Goal: Task Accomplishment & Management: Use online tool/utility

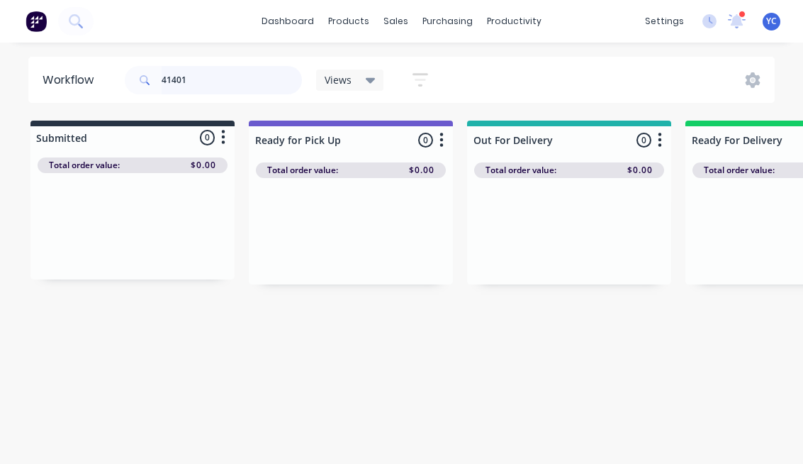
click at [277, 79] on input "41401" at bounding box center [232, 80] width 140 height 28
click at [184, 80] on input "41401" at bounding box center [232, 80] width 140 height 28
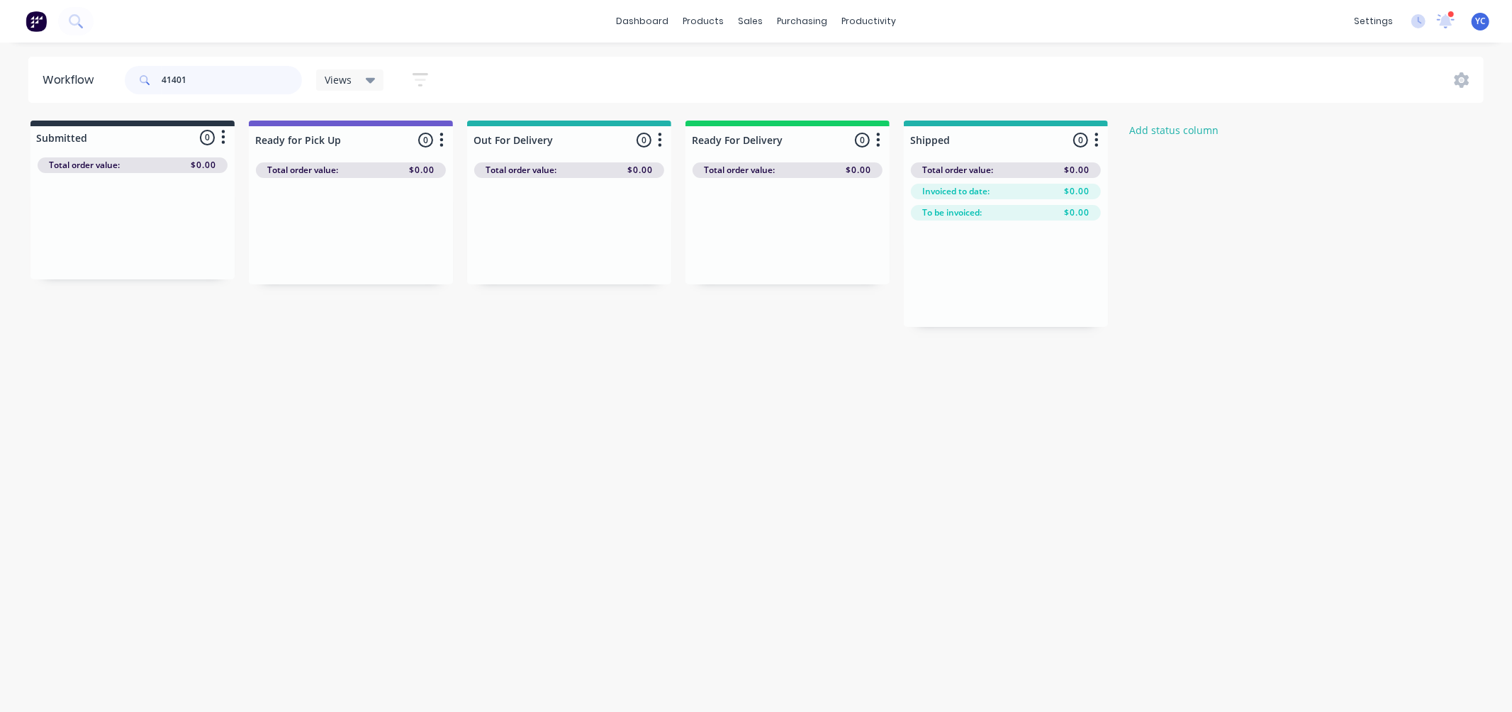
click at [210, 76] on input "41401" at bounding box center [232, 80] width 140 height 28
type input "41401"
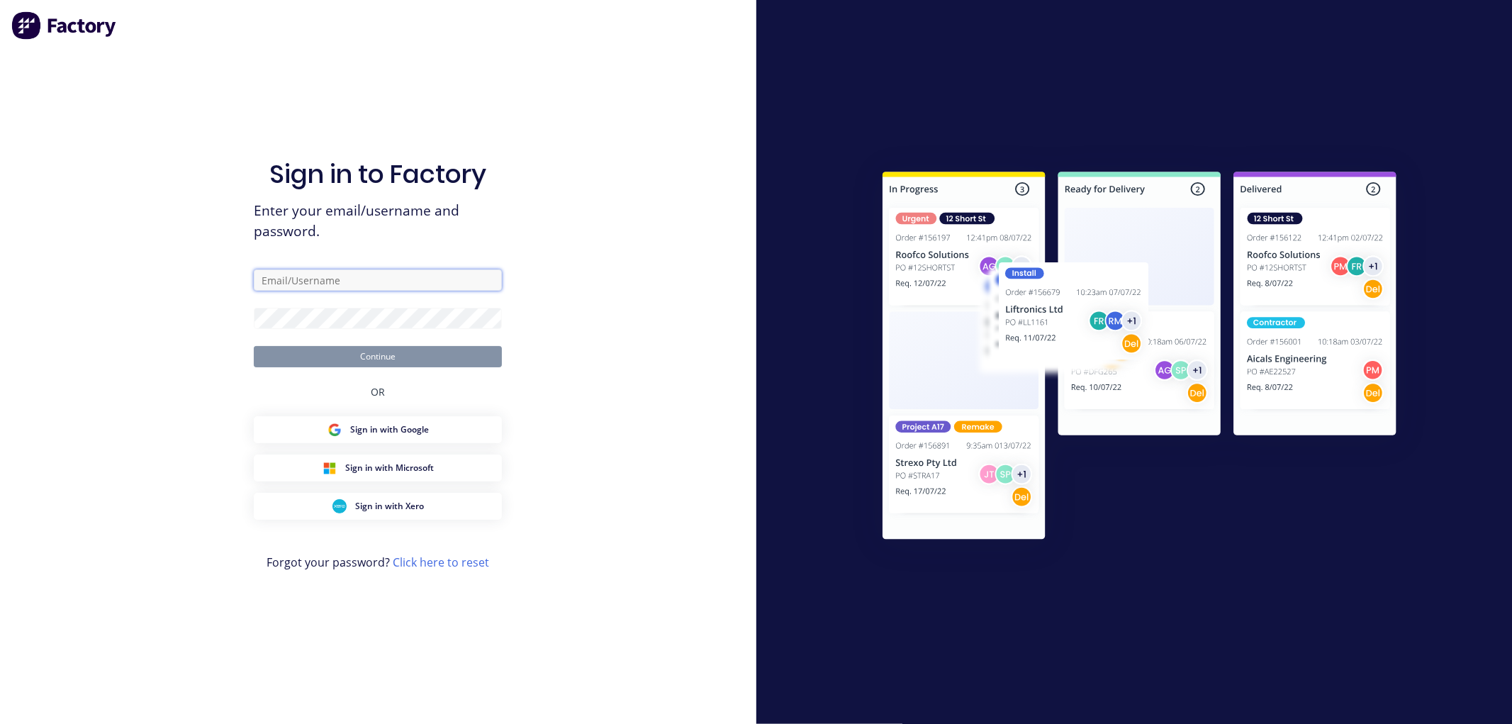
type input "[EMAIL_ADDRESS][DOMAIN_NAME]"
click at [421, 355] on button "Continue" at bounding box center [378, 356] width 248 height 21
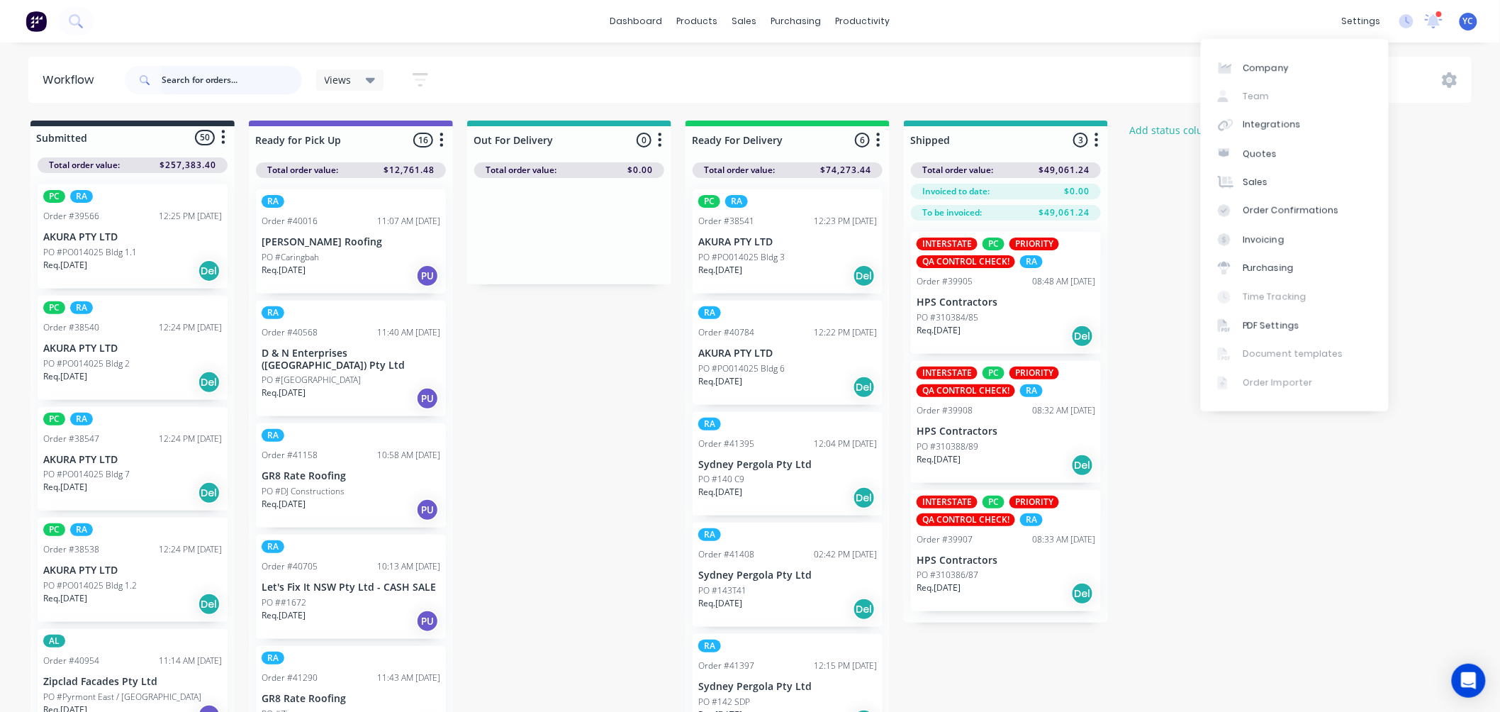
click at [259, 85] on input "text" at bounding box center [232, 80] width 140 height 28
type input "41399"
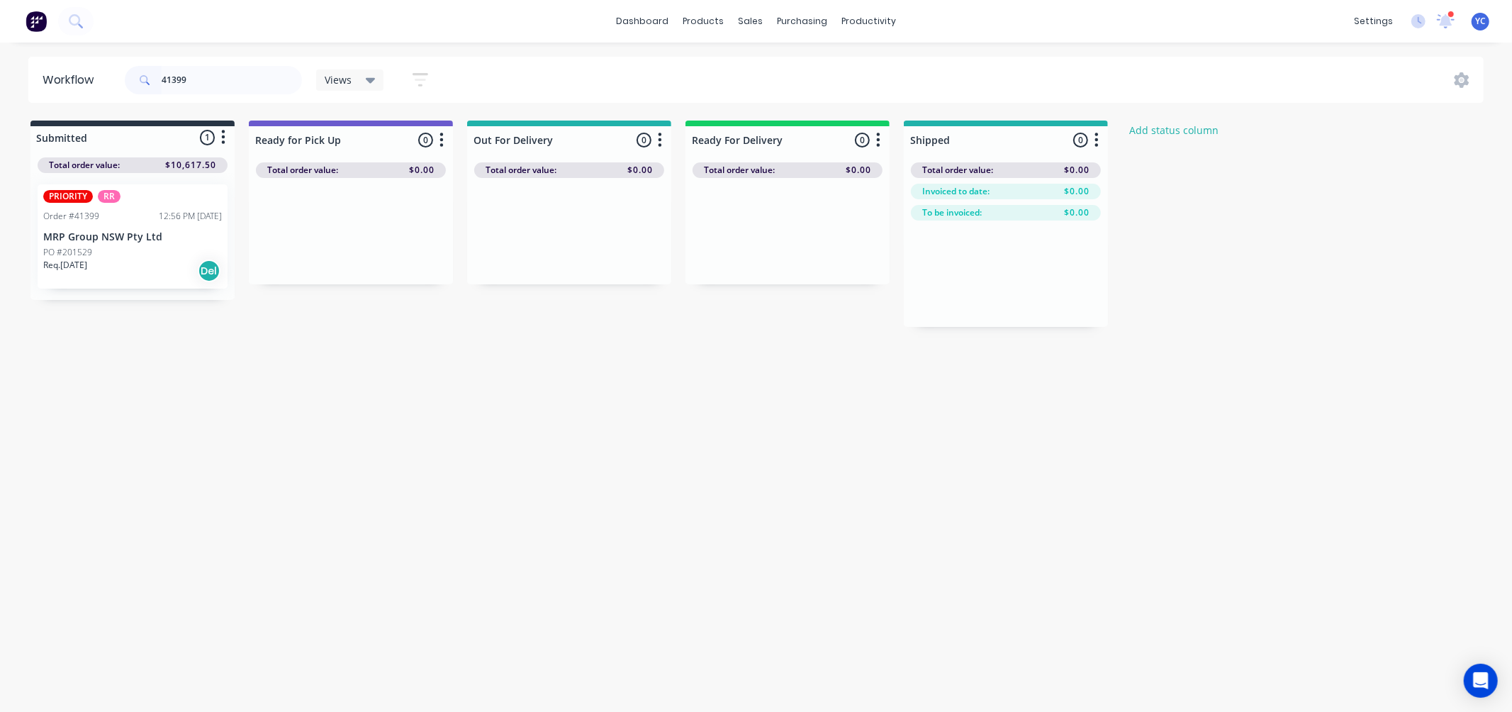
click at [105, 246] on div "PO #201529" at bounding box center [132, 252] width 179 height 13
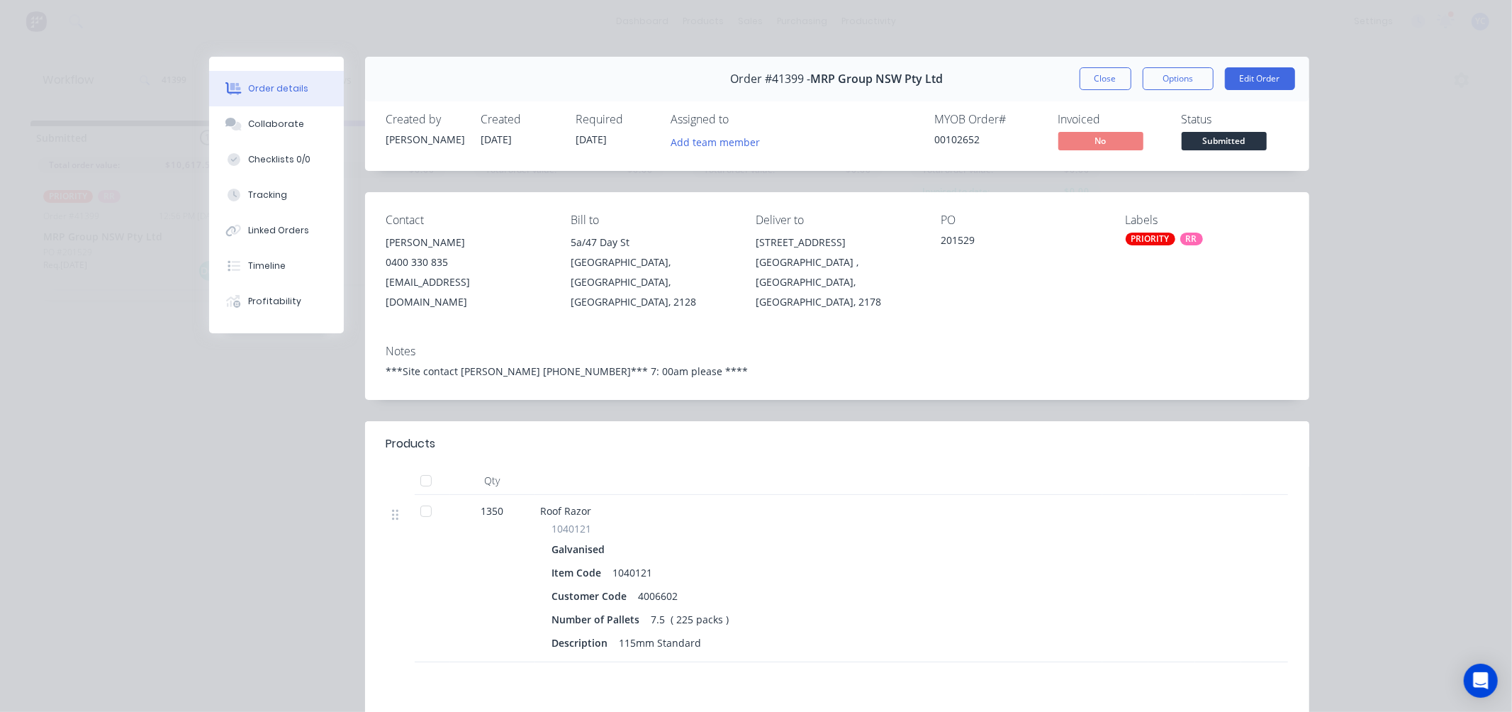
click at [803, 81] on button "Close" at bounding box center [1106, 78] width 52 height 23
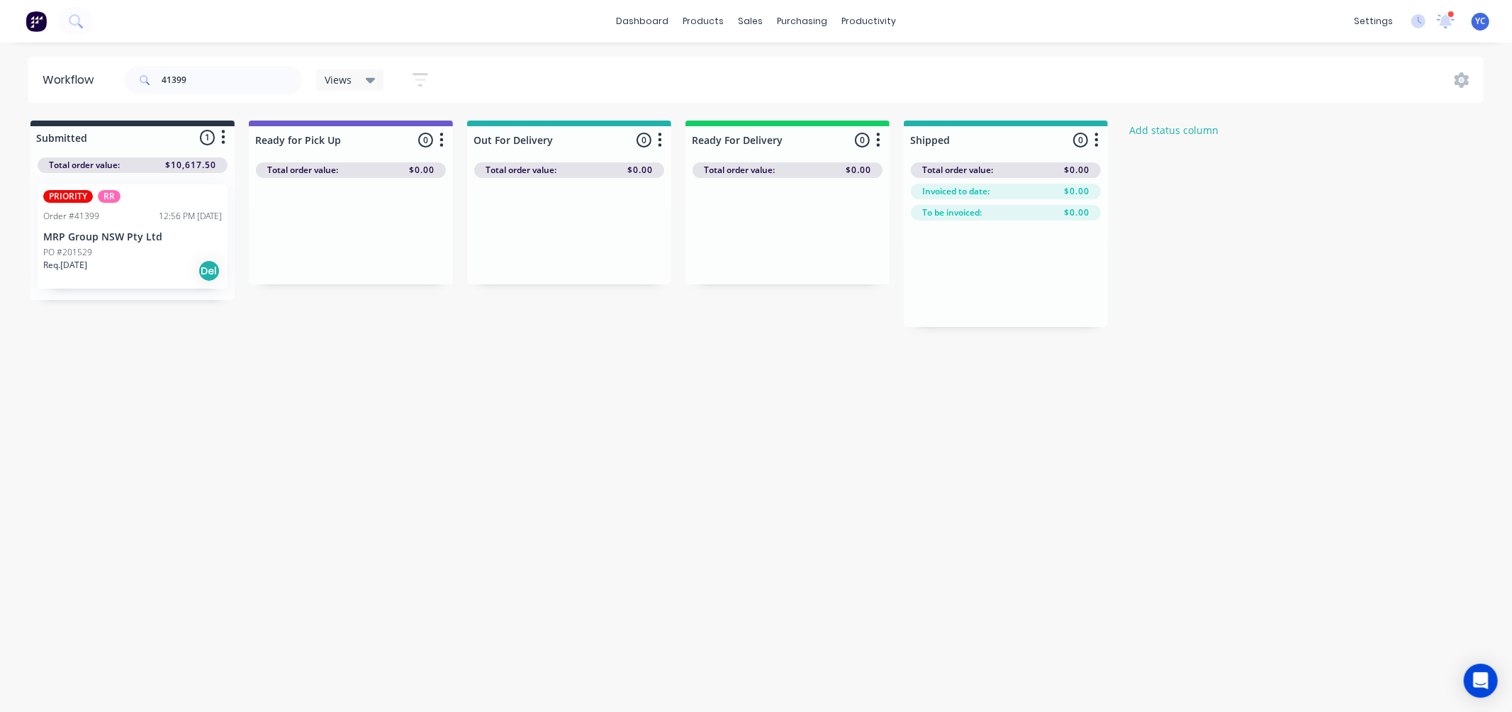
click at [108, 242] on p "MRP Group NSW Pty Ltd" at bounding box center [132, 237] width 179 height 12
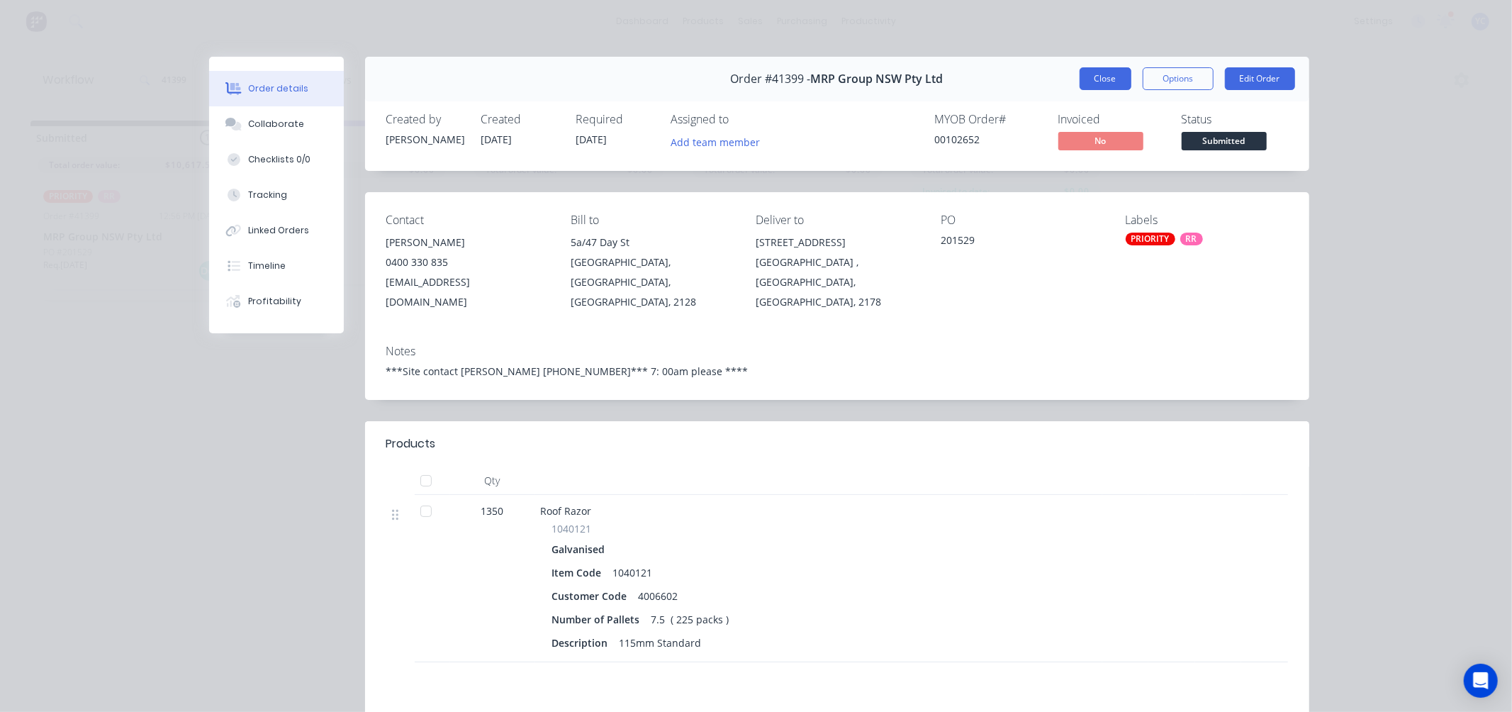
click at [803, 75] on button "Close" at bounding box center [1106, 78] width 52 height 23
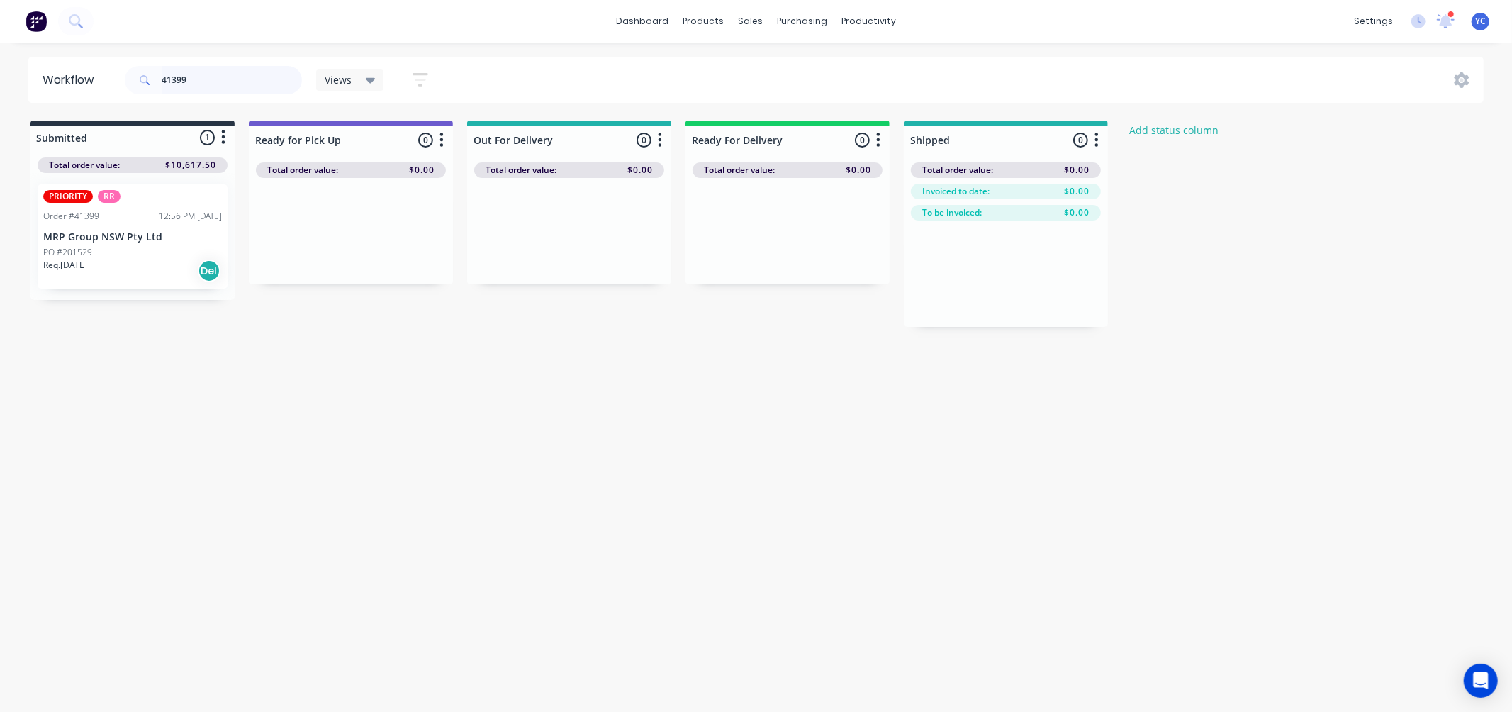
click at [272, 80] on input "41399" at bounding box center [232, 80] width 140 height 28
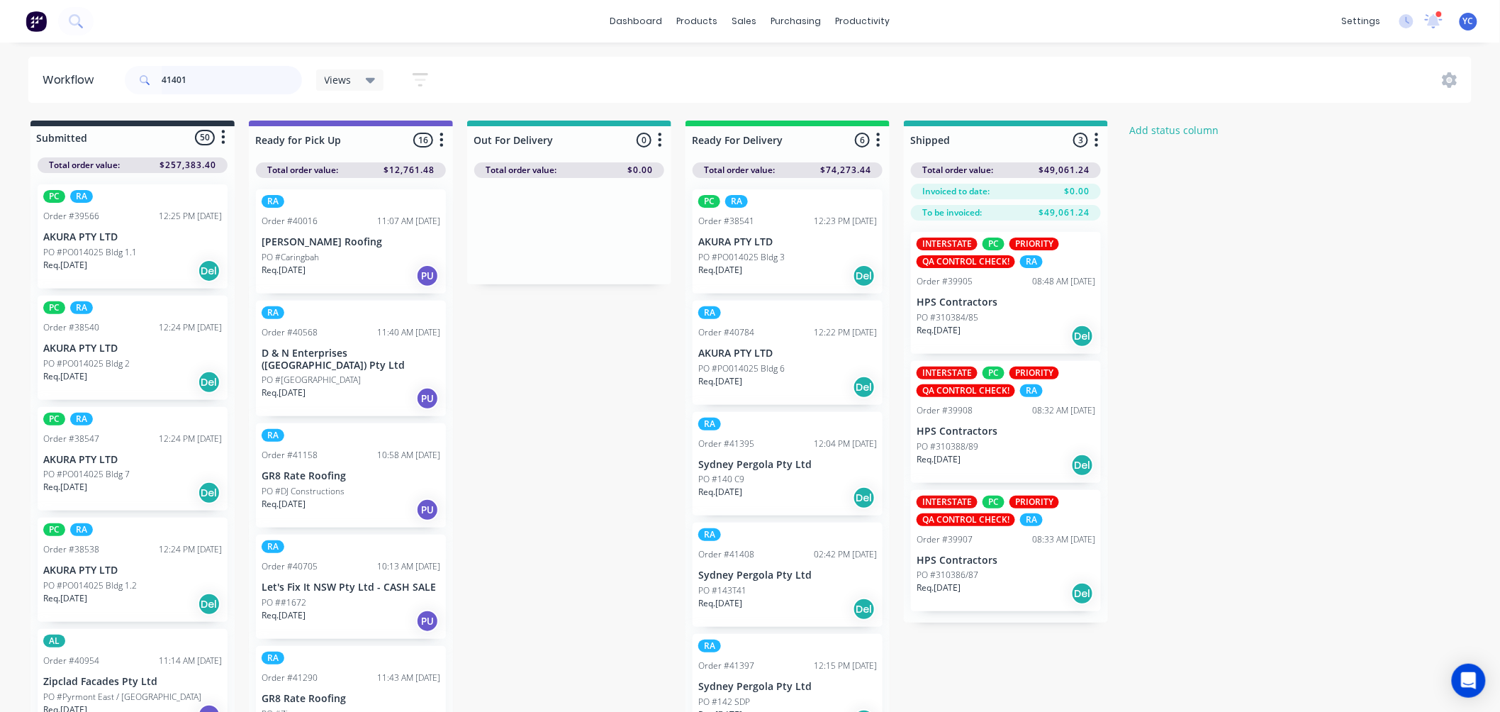
type input "41401"
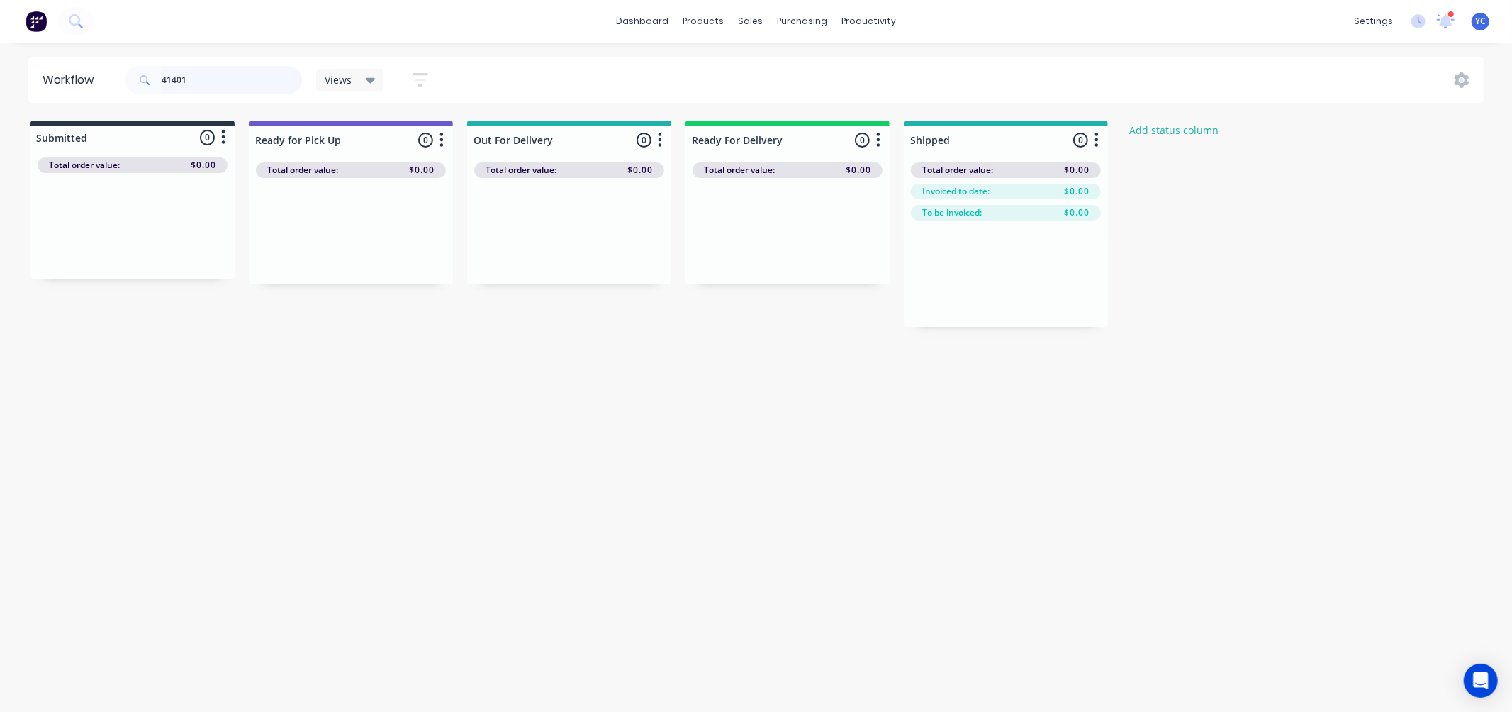
click at [264, 81] on input "41401" at bounding box center [232, 80] width 140 height 28
type input "41385"
click at [202, 81] on input "41385" at bounding box center [232, 80] width 140 height 28
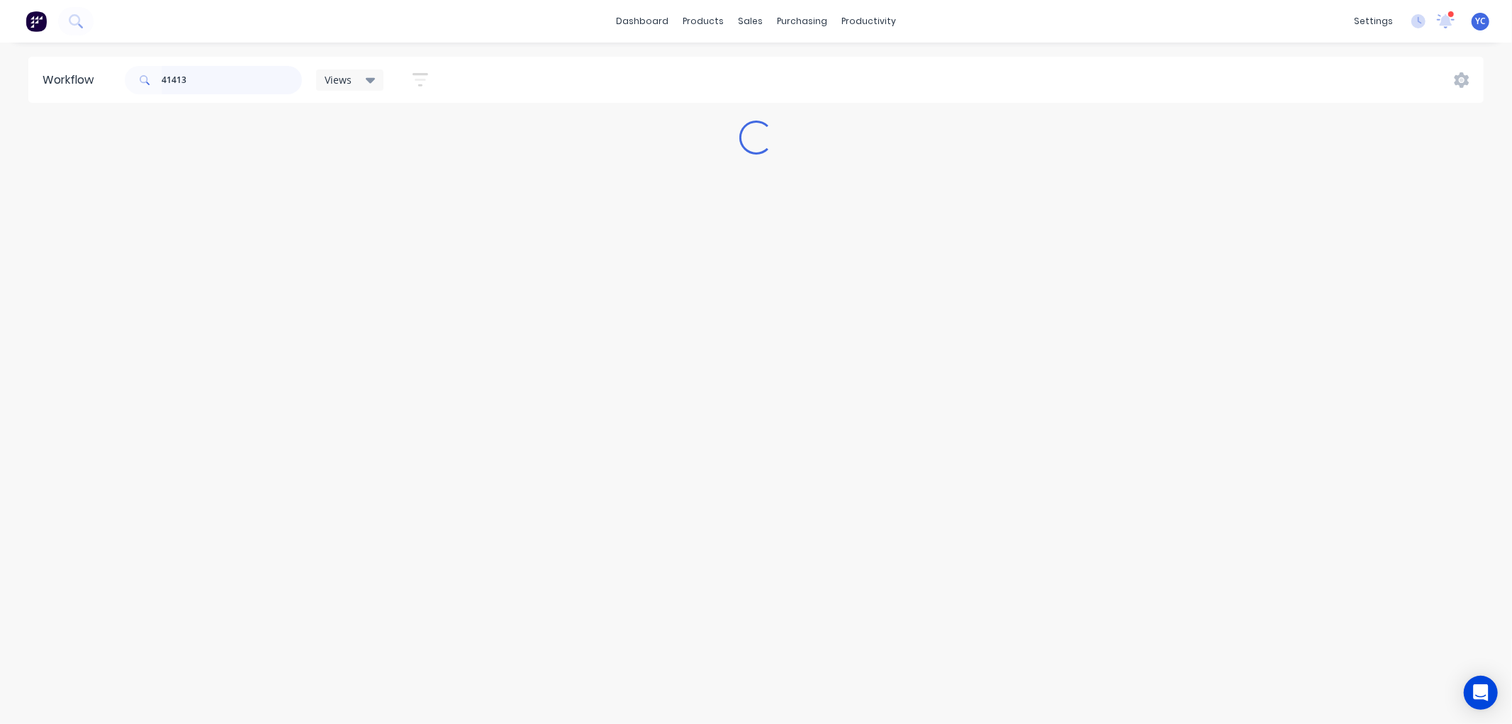
type input "41413"
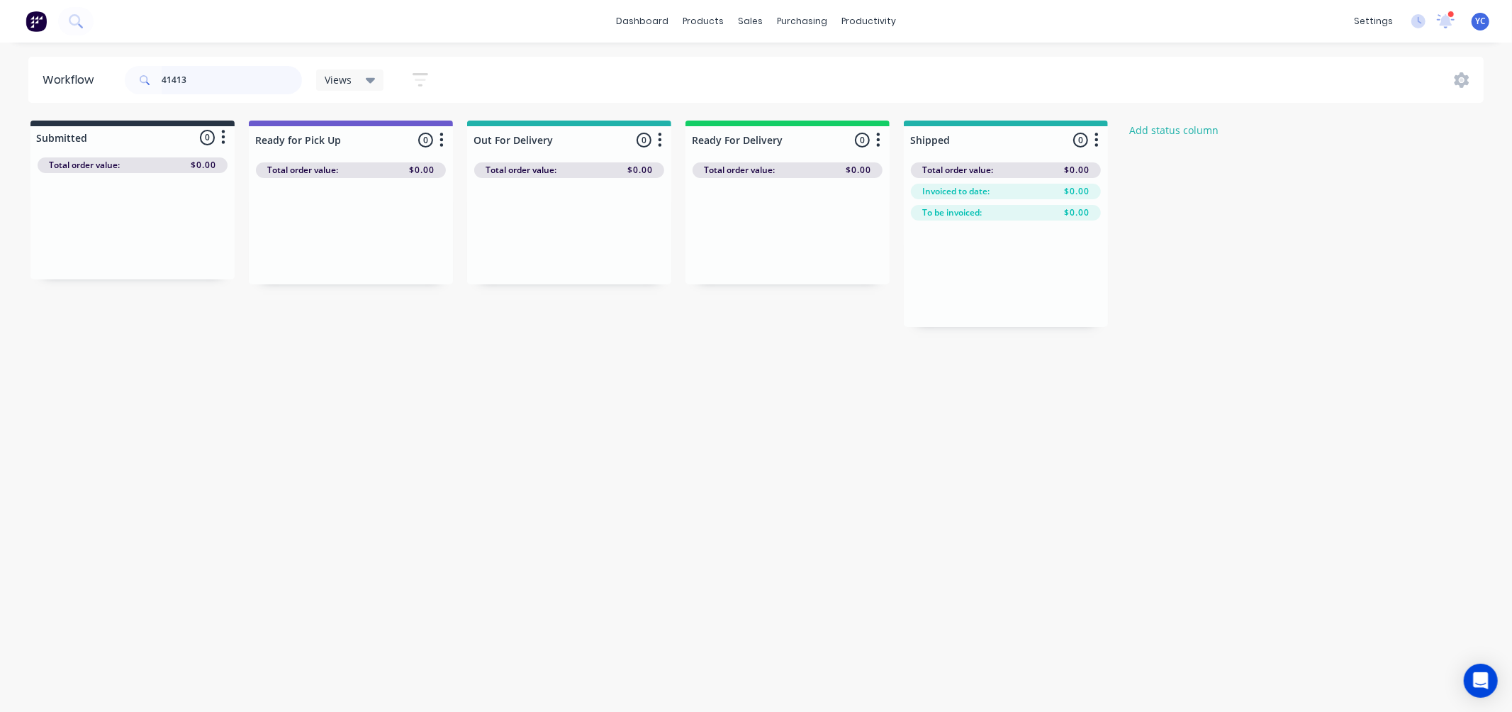
click at [194, 69] on input "41413" at bounding box center [232, 80] width 140 height 28
type input "41426"
click at [235, 82] on input "41426" at bounding box center [232, 80] width 140 height 28
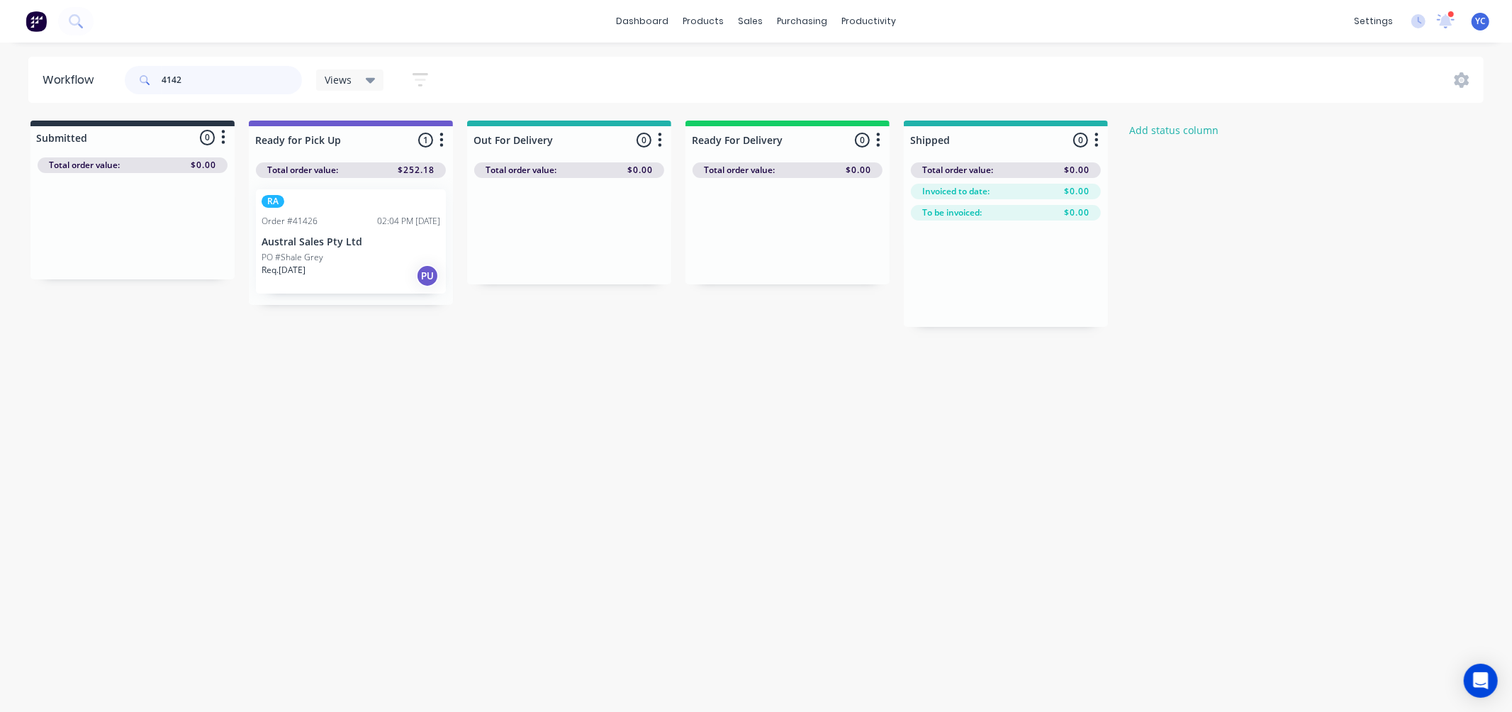
type input "41426"
click at [208, 89] on input "41426" at bounding box center [232, 80] width 140 height 28
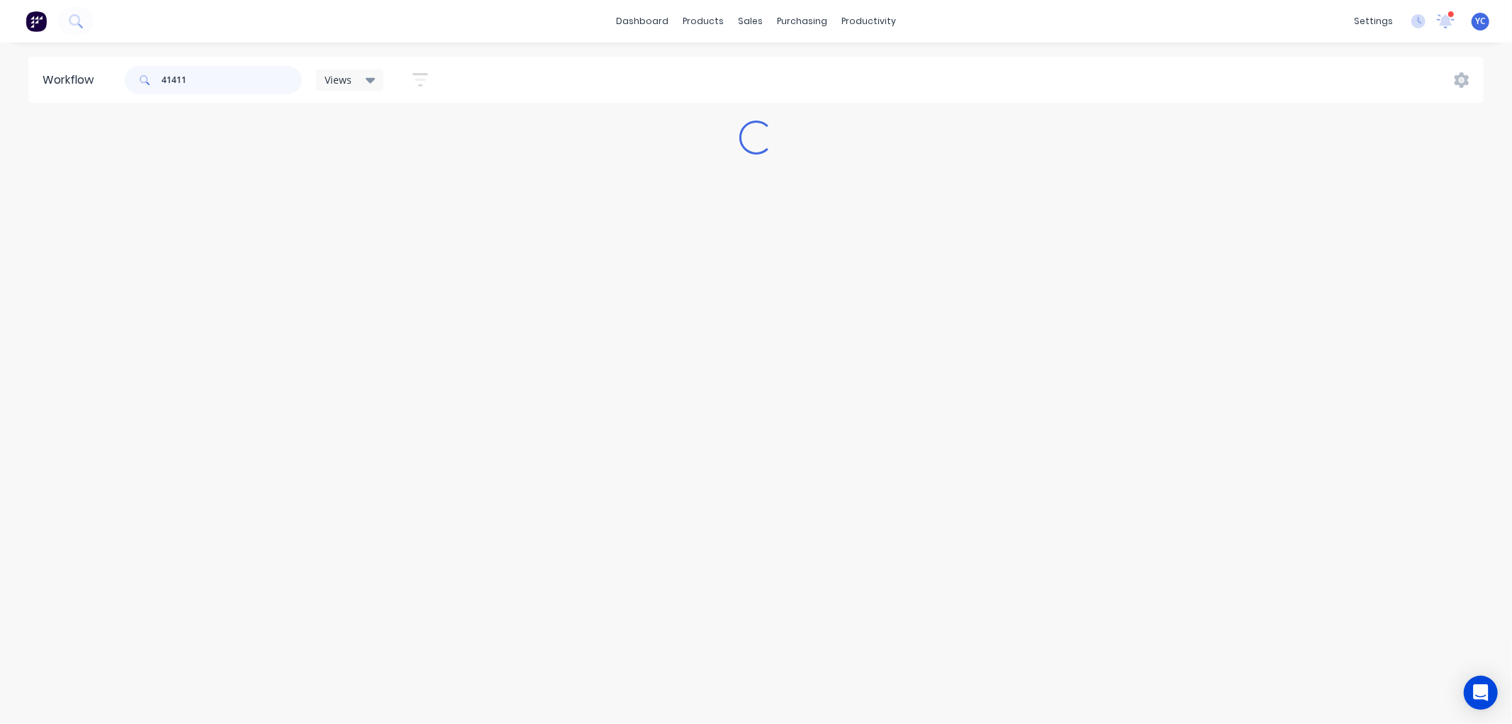
type input "41411"
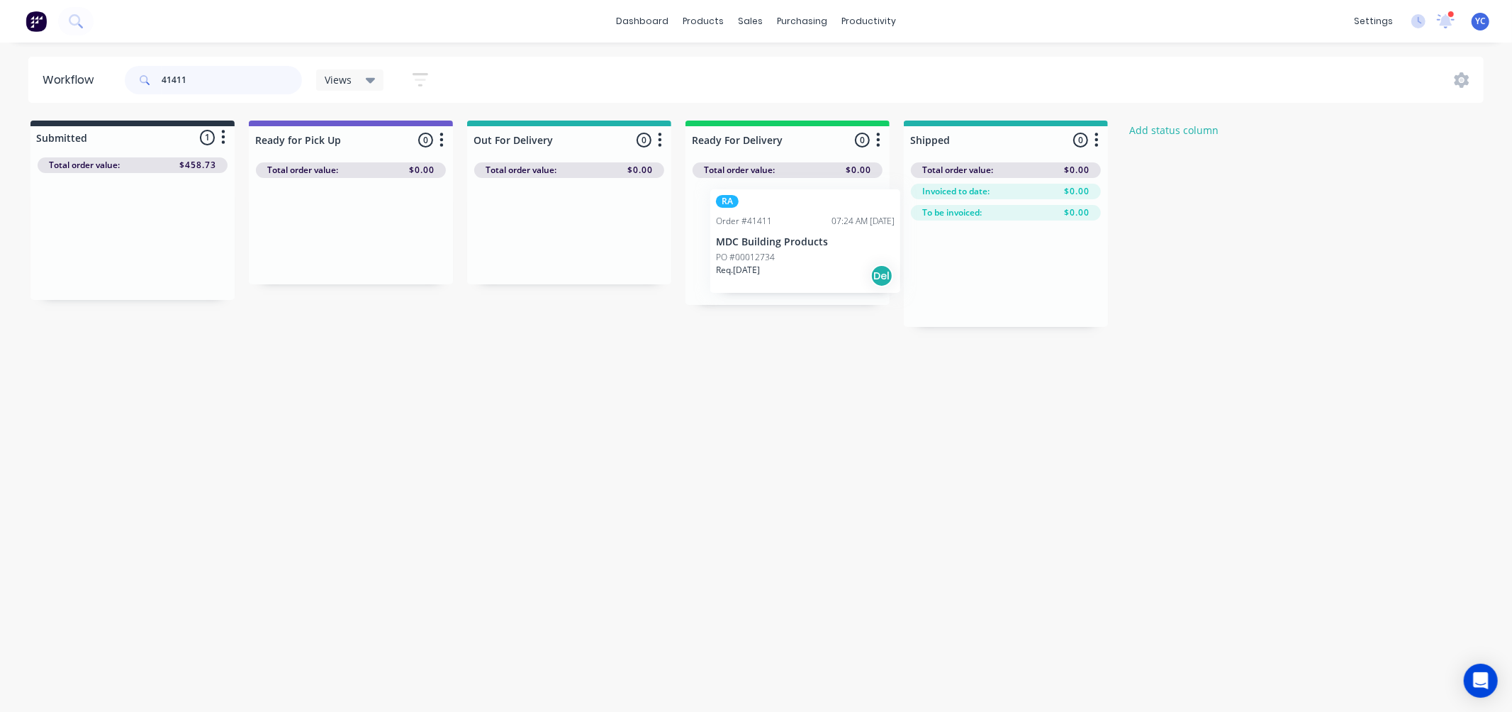
drag, startPoint x: 110, startPoint y: 241, endPoint x: 801, endPoint y: 240, distance: 691.3
click at [801, 240] on div "Submitted 1 Status colour #273444 hex #273444 Save Cancel Summaries Total order…" at bounding box center [760, 224] width 1542 height 206
click at [213, 73] on input "41411" at bounding box center [232, 80] width 140 height 28
type input "41444"
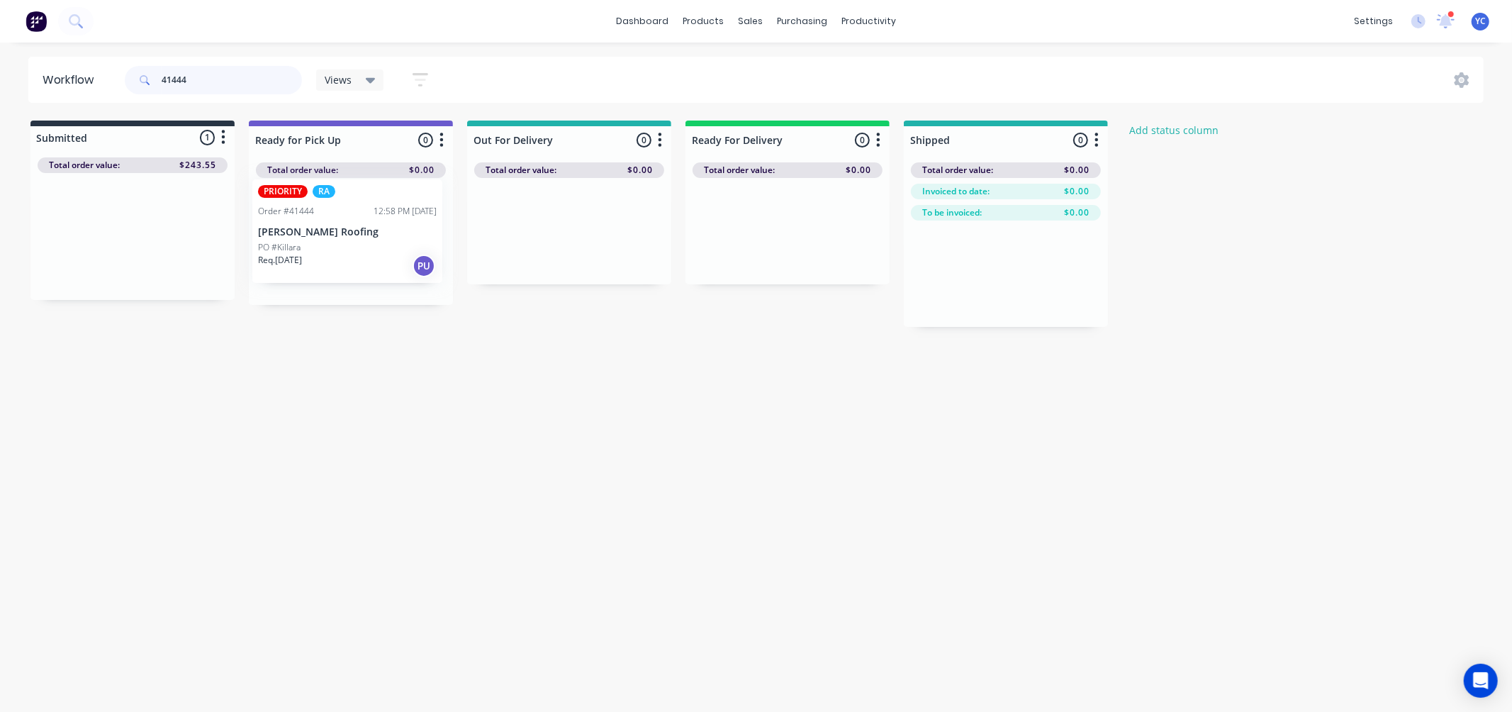
drag, startPoint x: 133, startPoint y: 259, endPoint x: 369, endPoint y: 255, distance: 236.1
click at [369, 255] on div "Submitted 1 Status colour #273444 hex #273444 Save Cancel Summaries Total order…" at bounding box center [760, 224] width 1542 height 206
click at [230, 87] on input "41444" at bounding box center [232, 80] width 140 height 28
type input "41447"
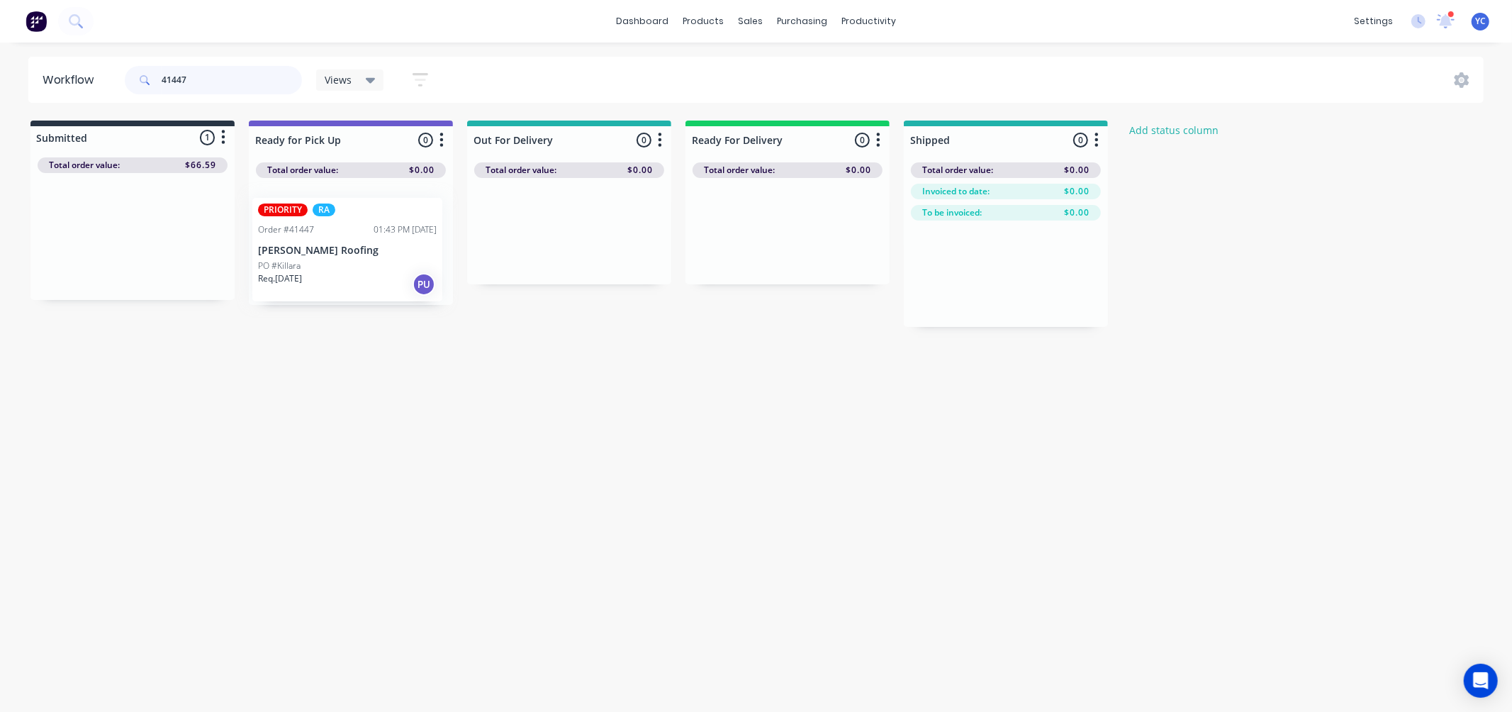
drag, startPoint x: 147, startPoint y: 236, endPoint x: 363, endPoint y: 245, distance: 216.4
click at [363, 245] on div "Submitted 1 Status colour #273444 hex #273444 Save Cancel Summaries Total order…" at bounding box center [760, 224] width 1542 height 206
click at [228, 79] on input "41447" at bounding box center [232, 80] width 140 height 28
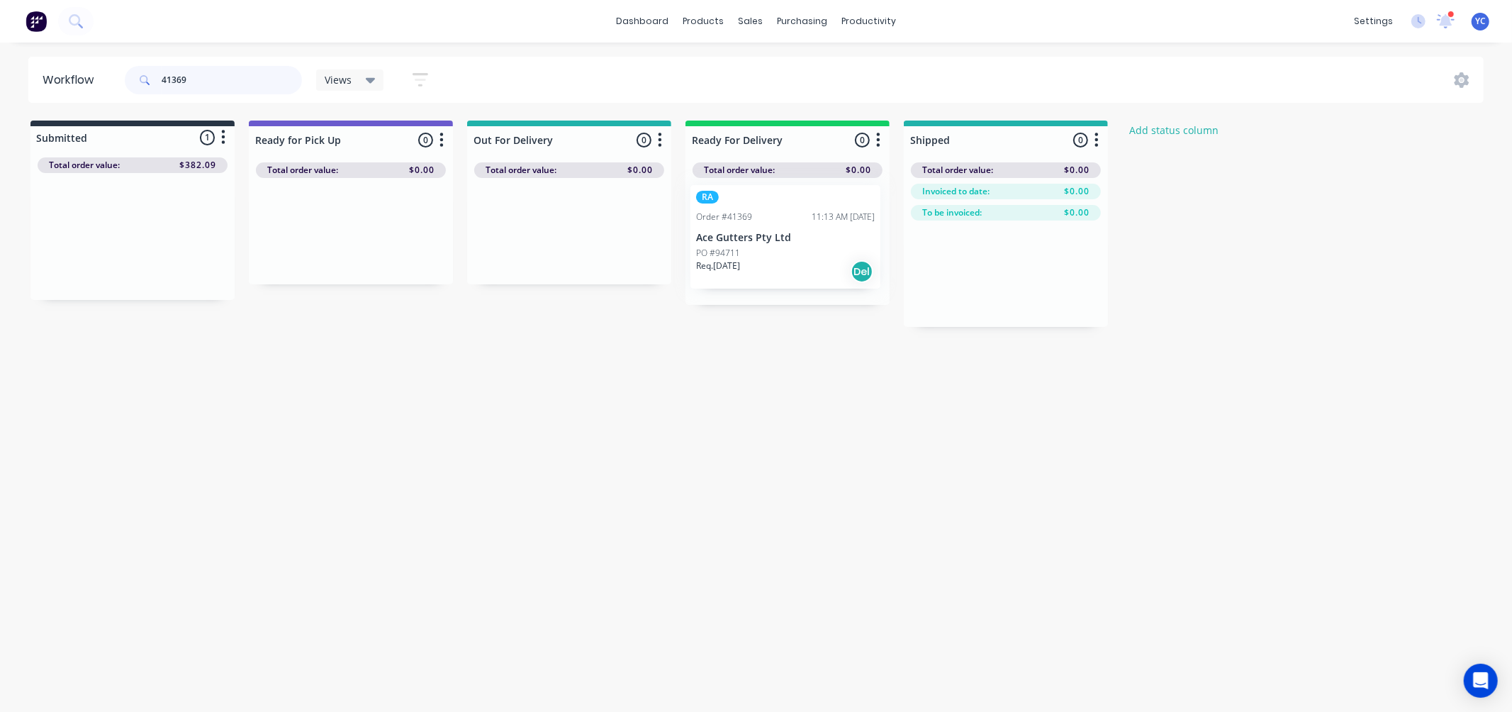
drag, startPoint x: 85, startPoint y: 251, endPoint x: 743, endPoint y: 250, distance: 658.0
click at [743, 250] on div "Submitted 1 Status colour #273444 hex #273444 Save Cancel Summaries Total order…" at bounding box center [760, 224] width 1542 height 206
click at [237, 79] on input "41369" at bounding box center [232, 80] width 140 height 28
type input "41424"
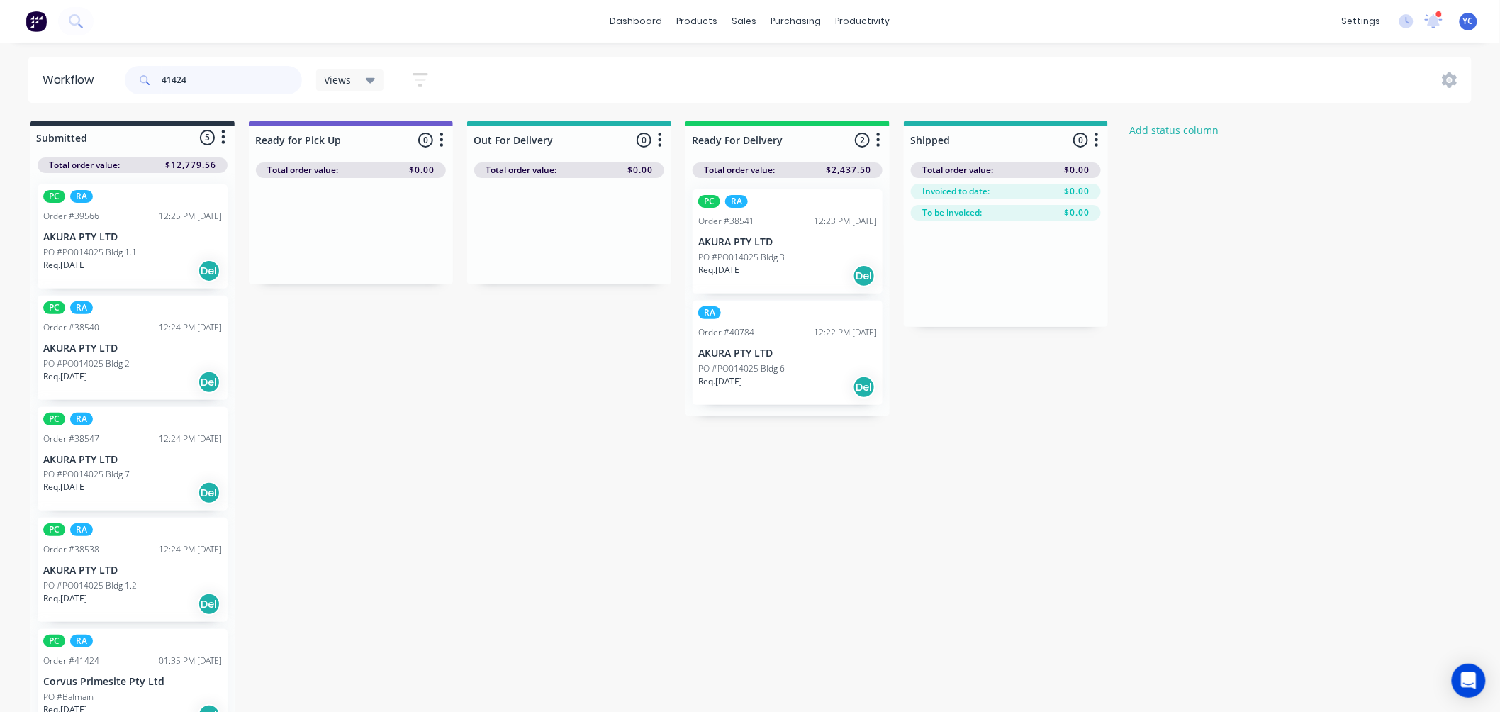
click at [201, 78] on input "41424" at bounding box center [232, 80] width 140 height 28
click at [220, 80] on input "41424" at bounding box center [232, 80] width 140 height 28
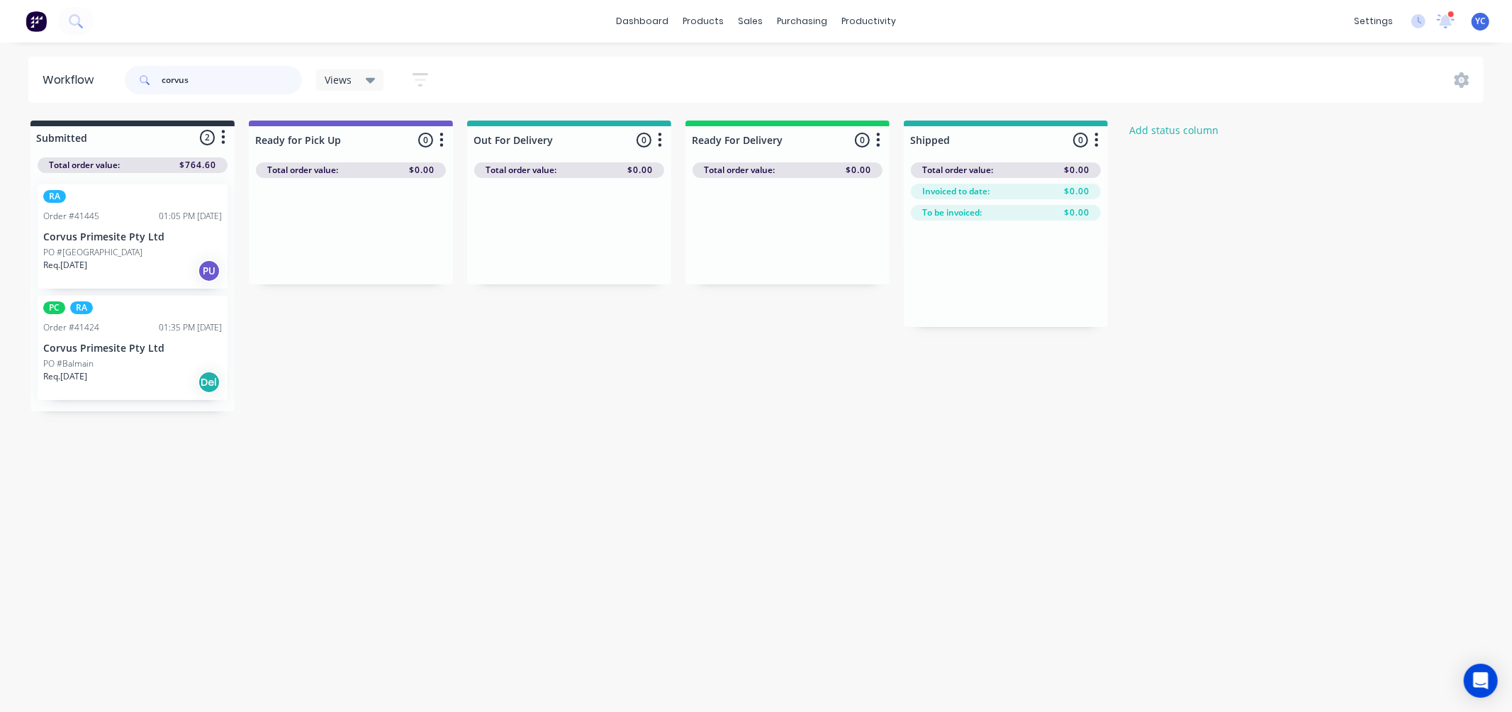
type input "corvus"
click at [145, 357] on div "PO #Balmain" at bounding box center [132, 363] width 179 height 13
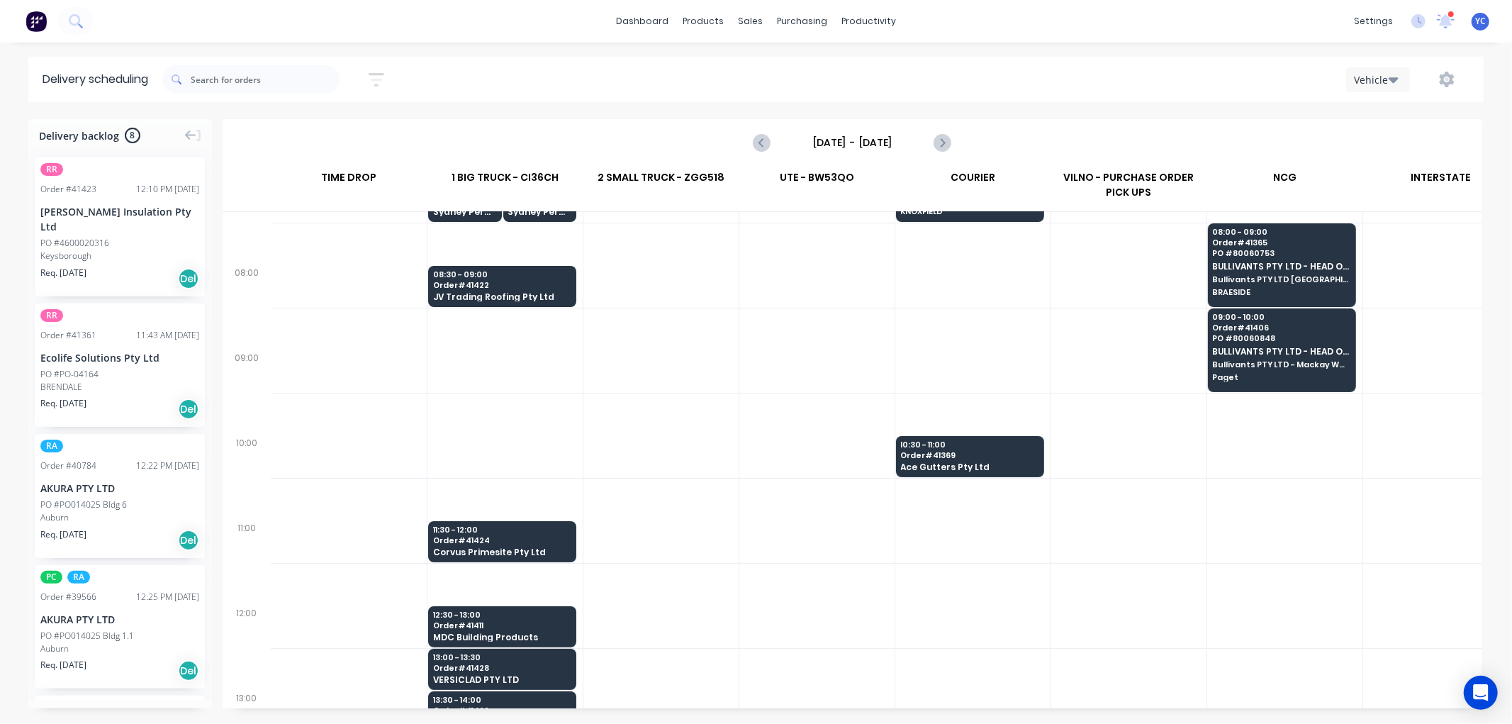
scroll to position [236, 0]
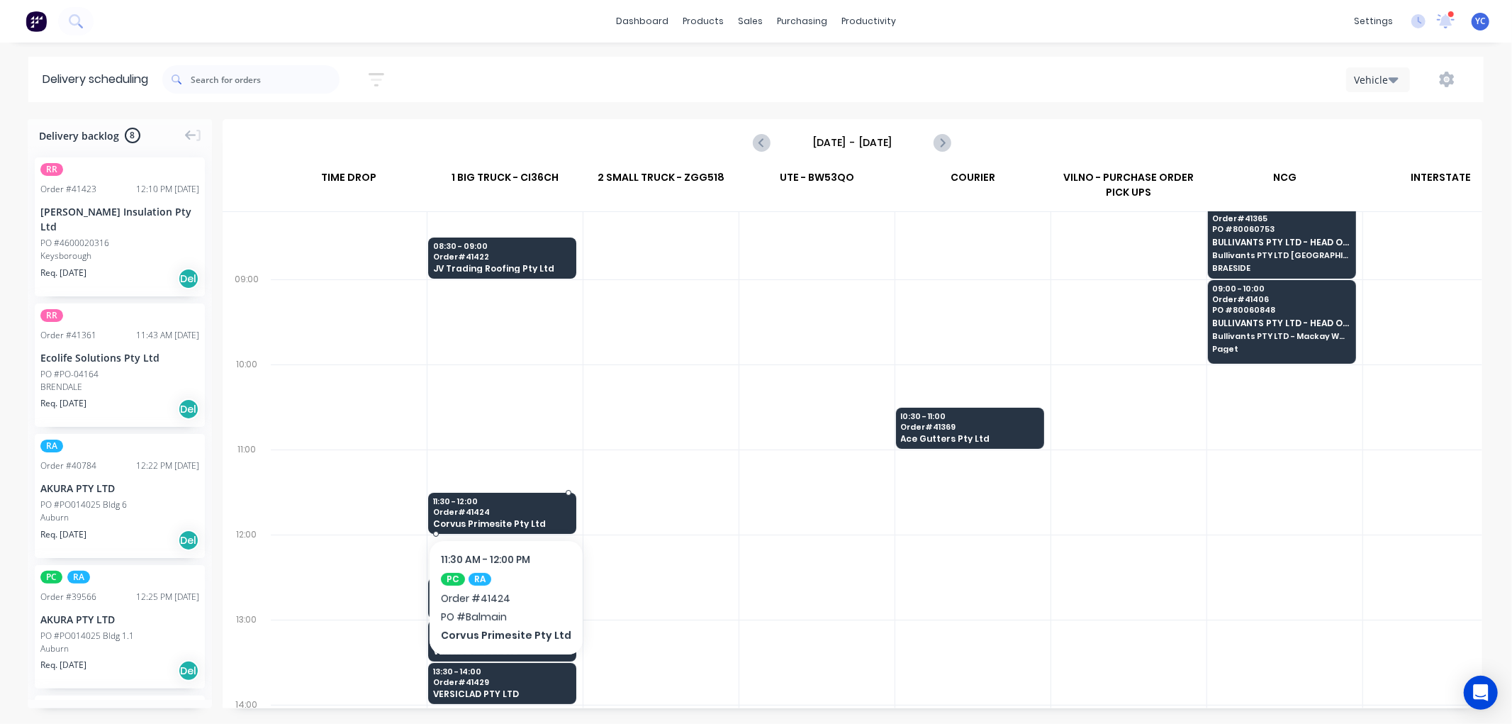
click at [525, 509] on span "Order # 41424" at bounding box center [502, 512] width 138 height 9
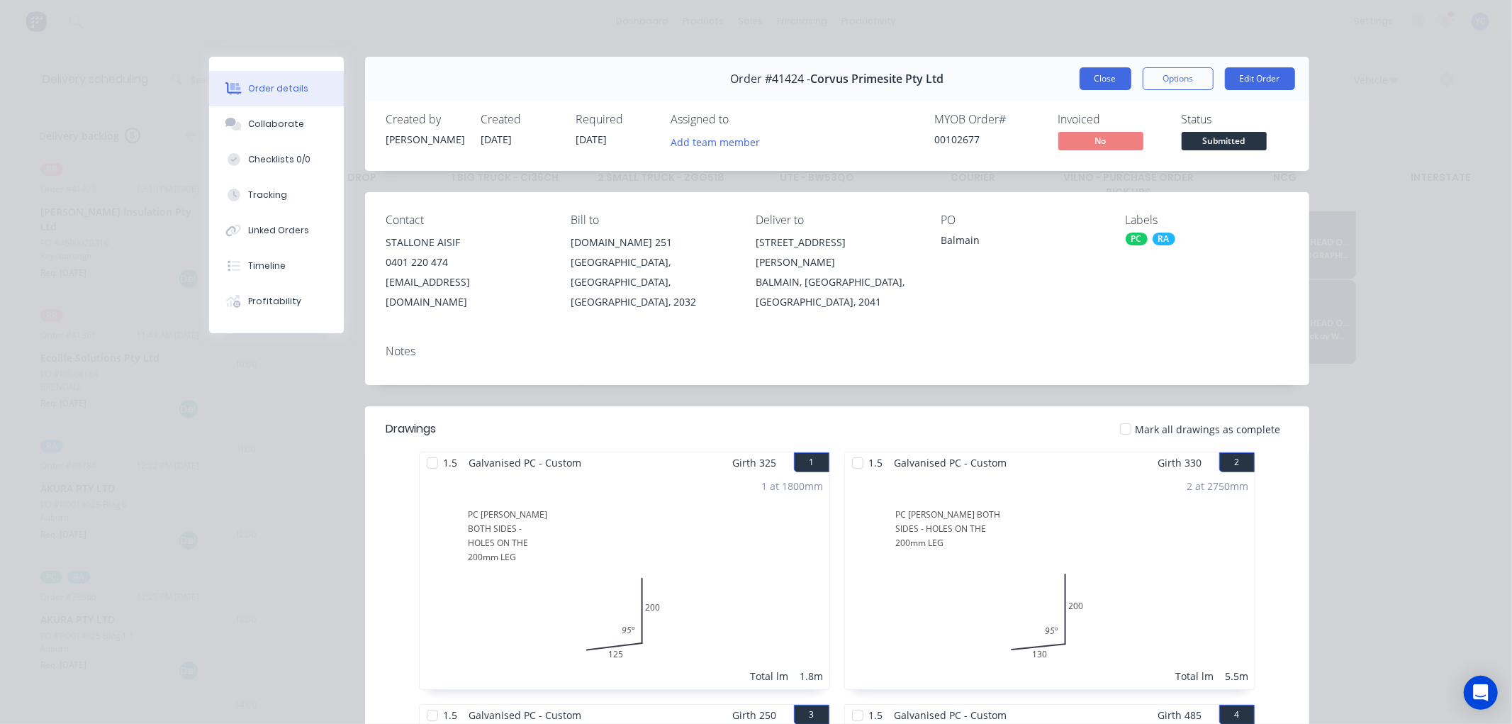
click at [1082, 77] on button "Close" at bounding box center [1106, 78] width 52 height 23
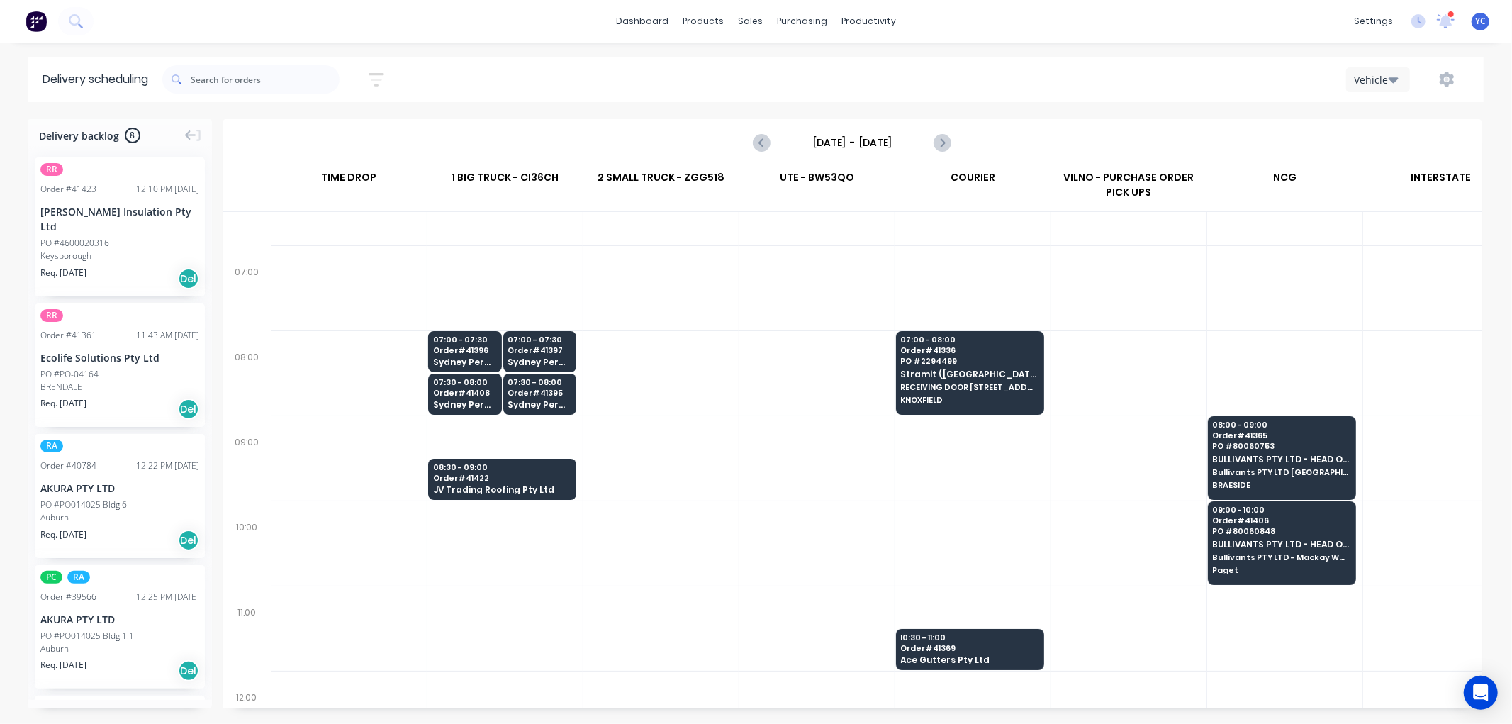
scroll to position [0, 0]
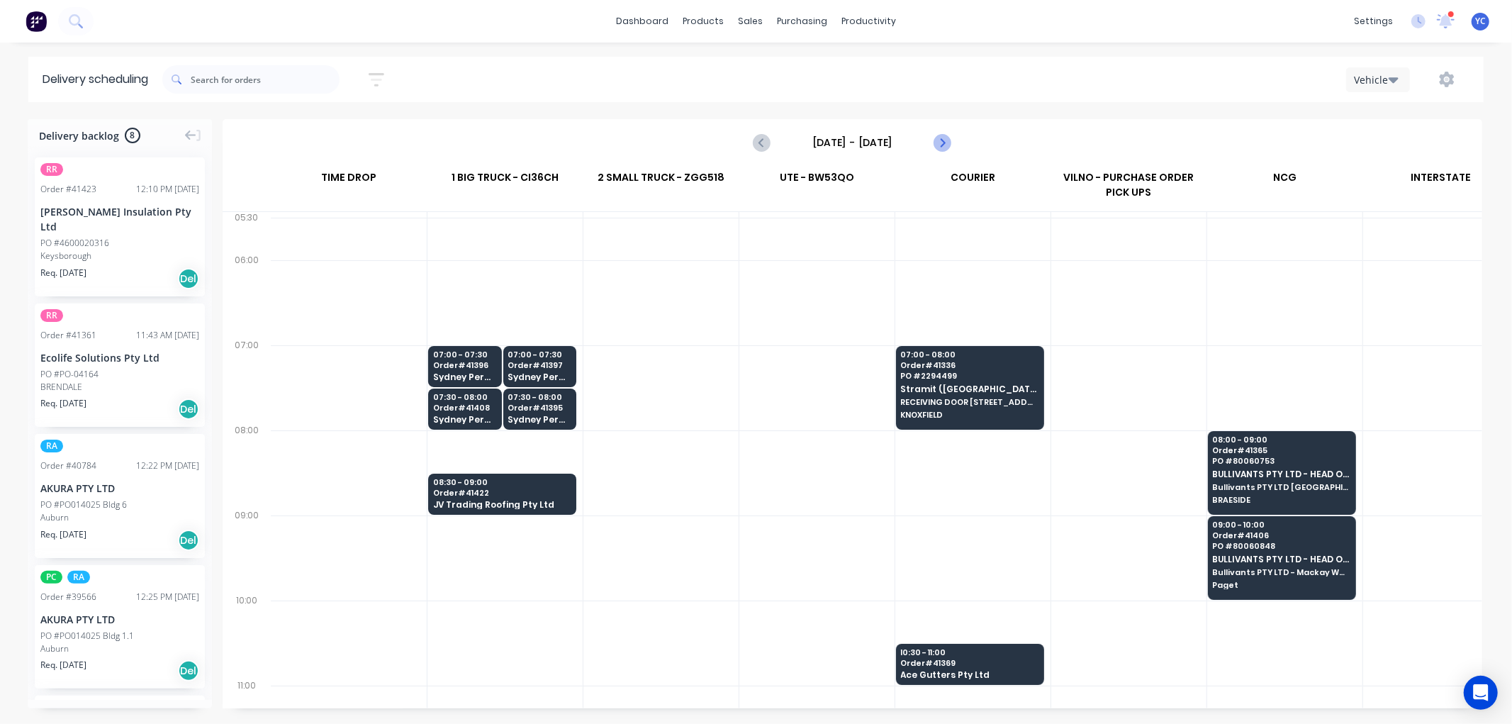
click at [948, 142] on icon "Next page" at bounding box center [942, 142] width 17 height 17
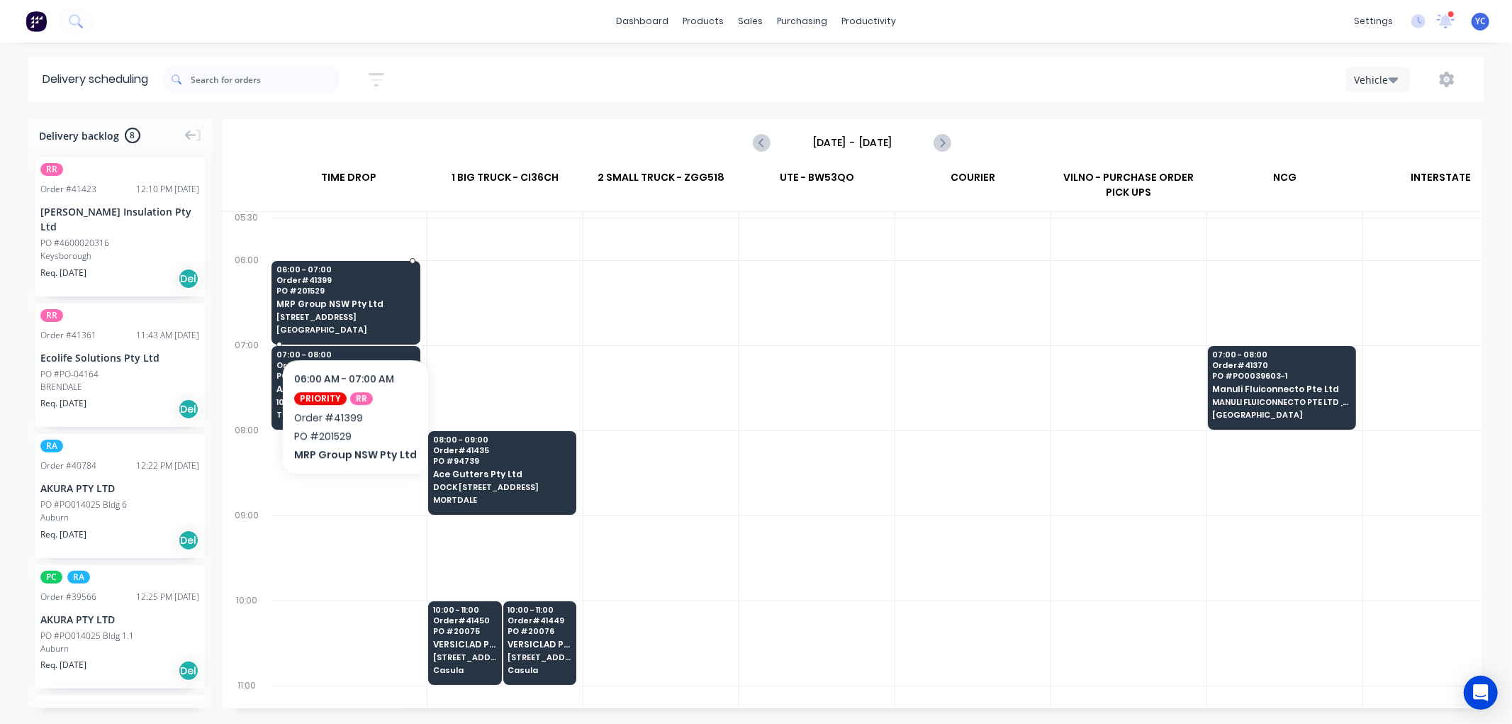
click at [352, 316] on span "[STREET_ADDRESS]" at bounding box center [346, 317] width 138 height 9
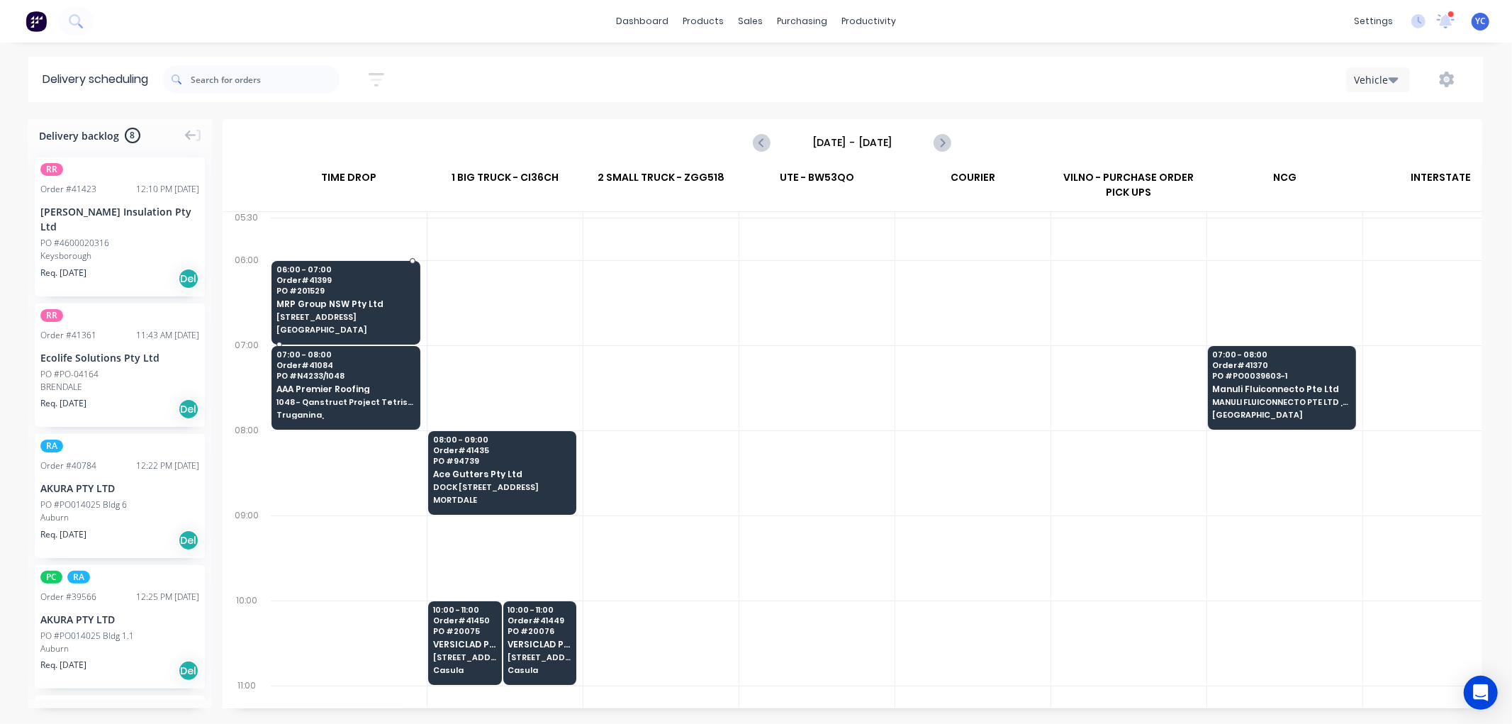
click at [352, 316] on body "dashboard products sales purchasing productivity dashboard products Product Cat…" at bounding box center [756, 362] width 1512 height 724
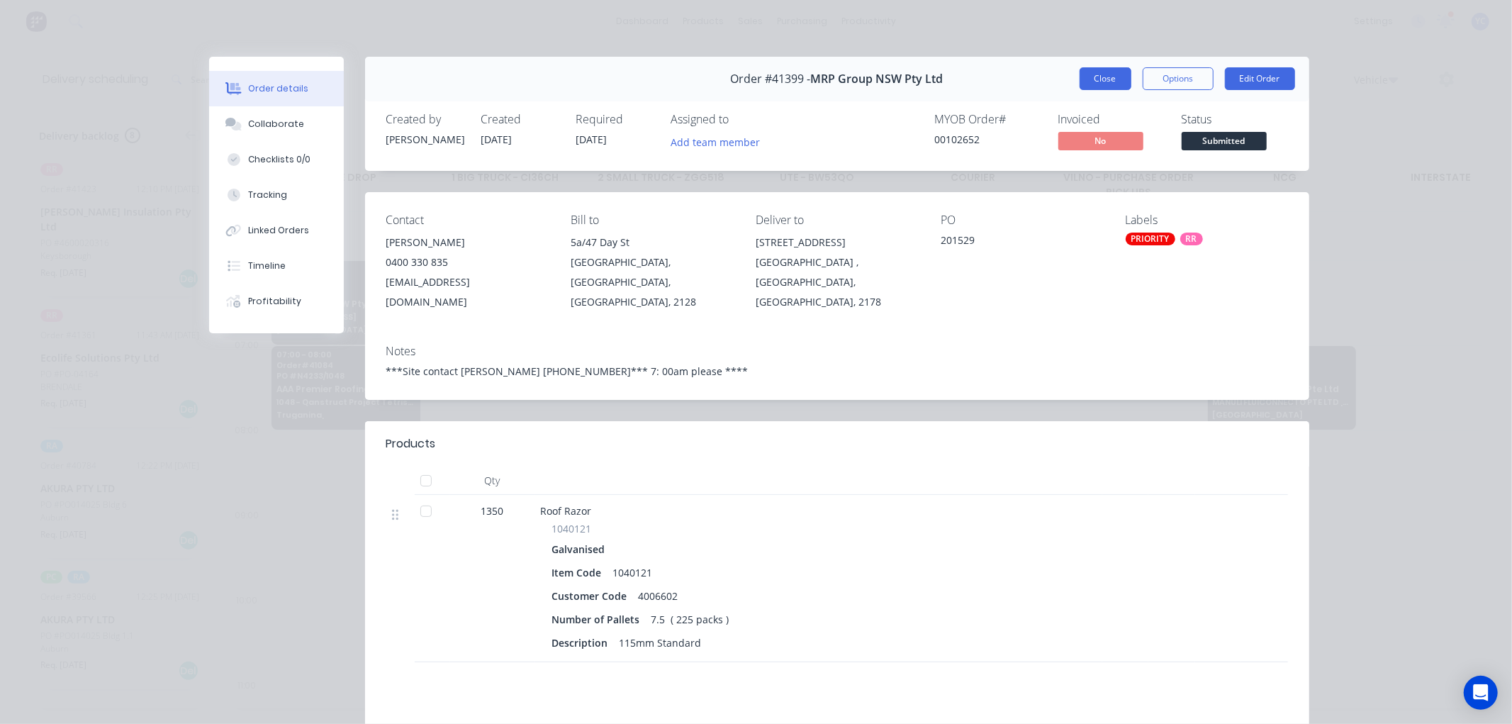
click at [1102, 74] on button "Close" at bounding box center [1106, 78] width 52 height 23
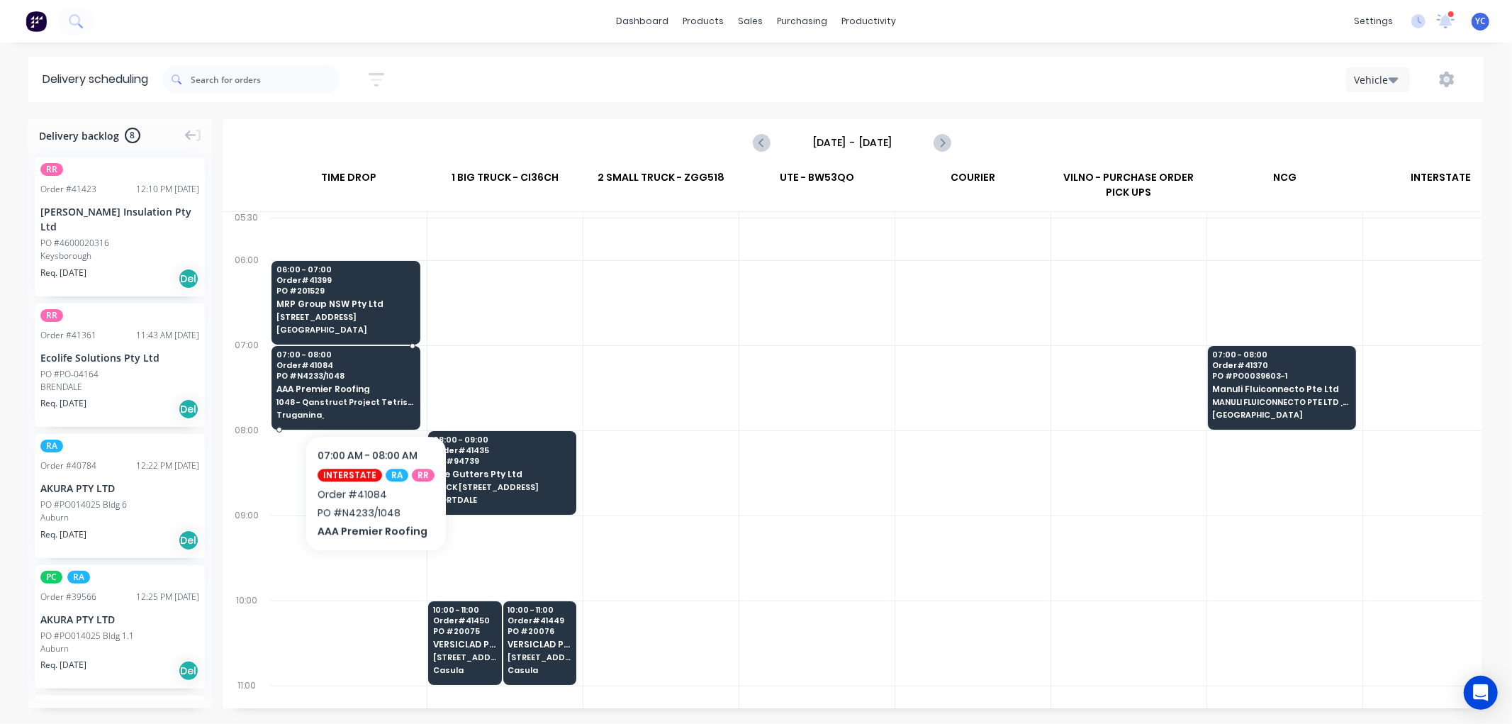
click at [373, 392] on span "AAA Premier Roofing" at bounding box center [346, 388] width 138 height 9
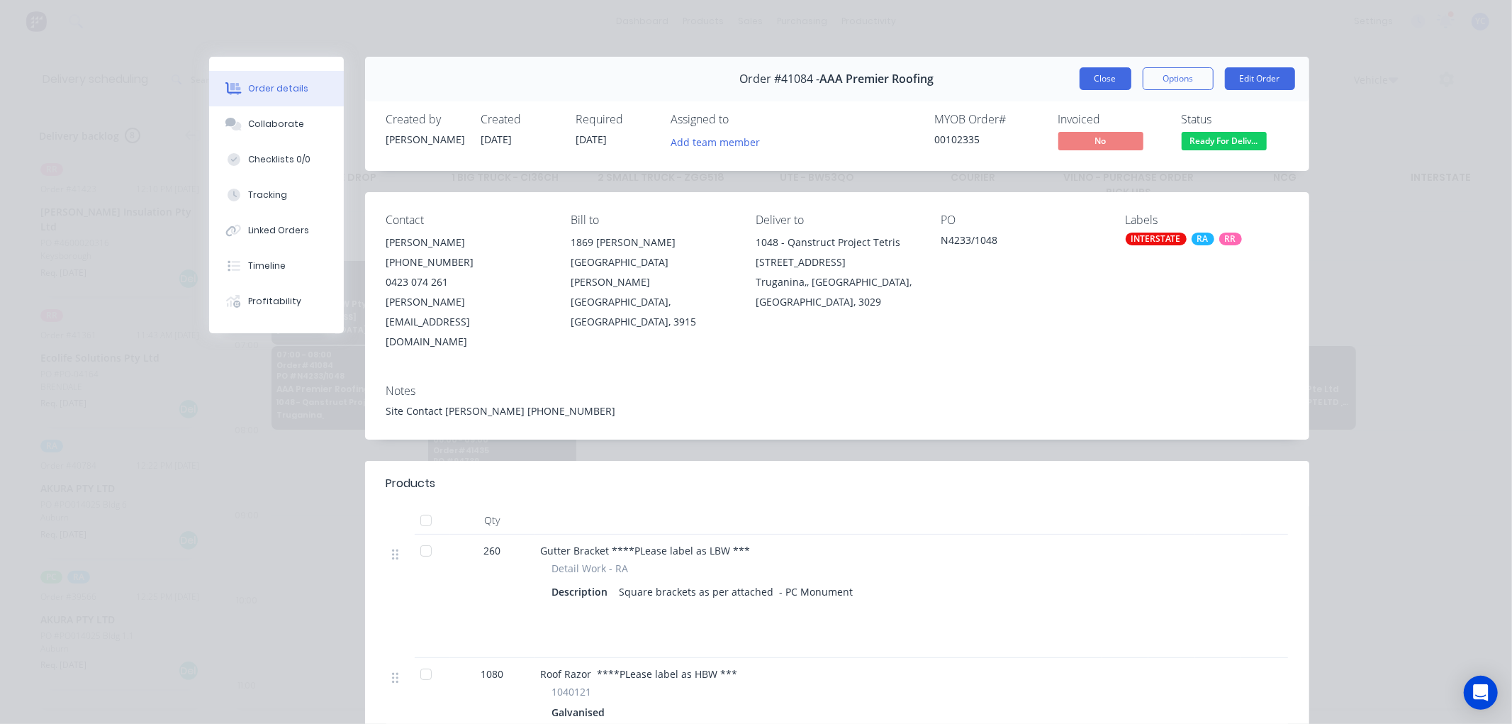
click at [1094, 78] on button "Close" at bounding box center [1106, 78] width 52 height 23
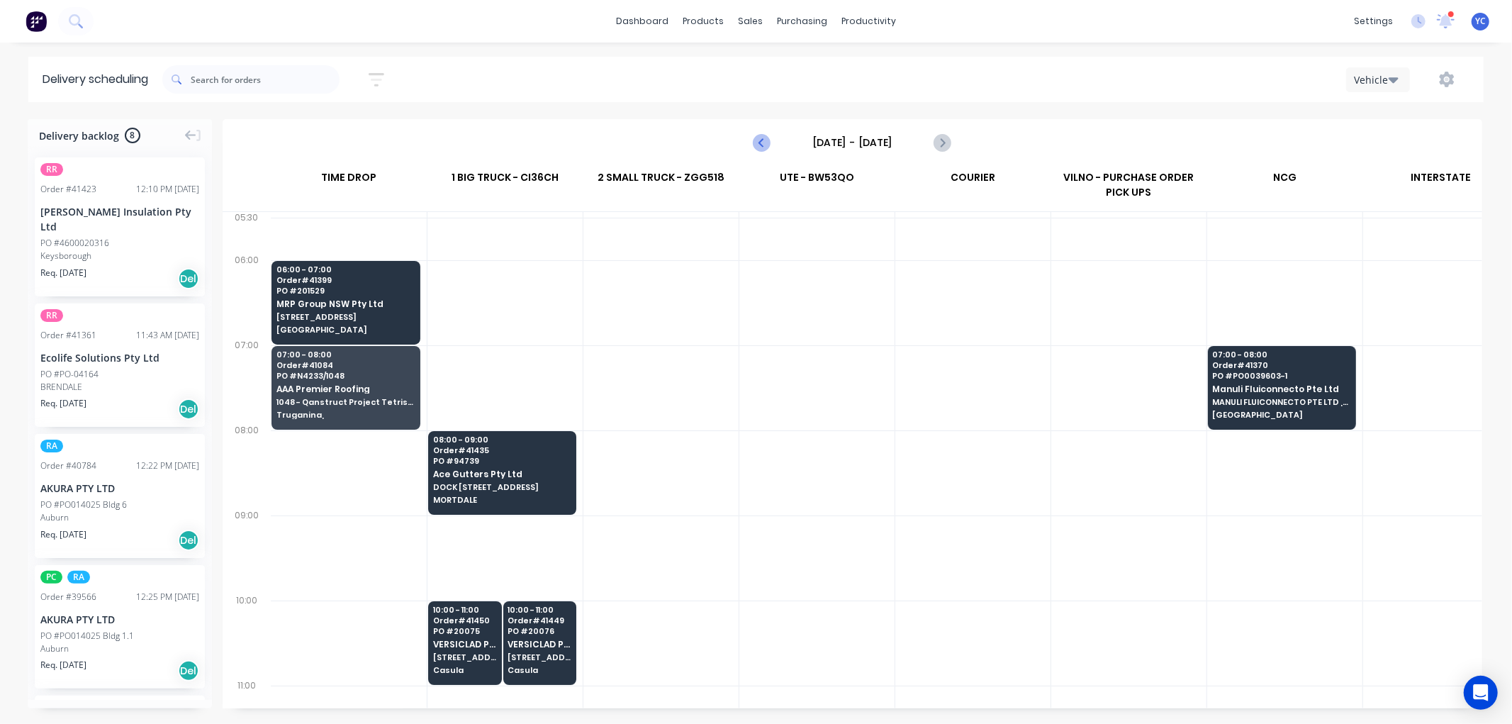
click at [767, 144] on icon "Previous page" at bounding box center [762, 142] width 17 height 17
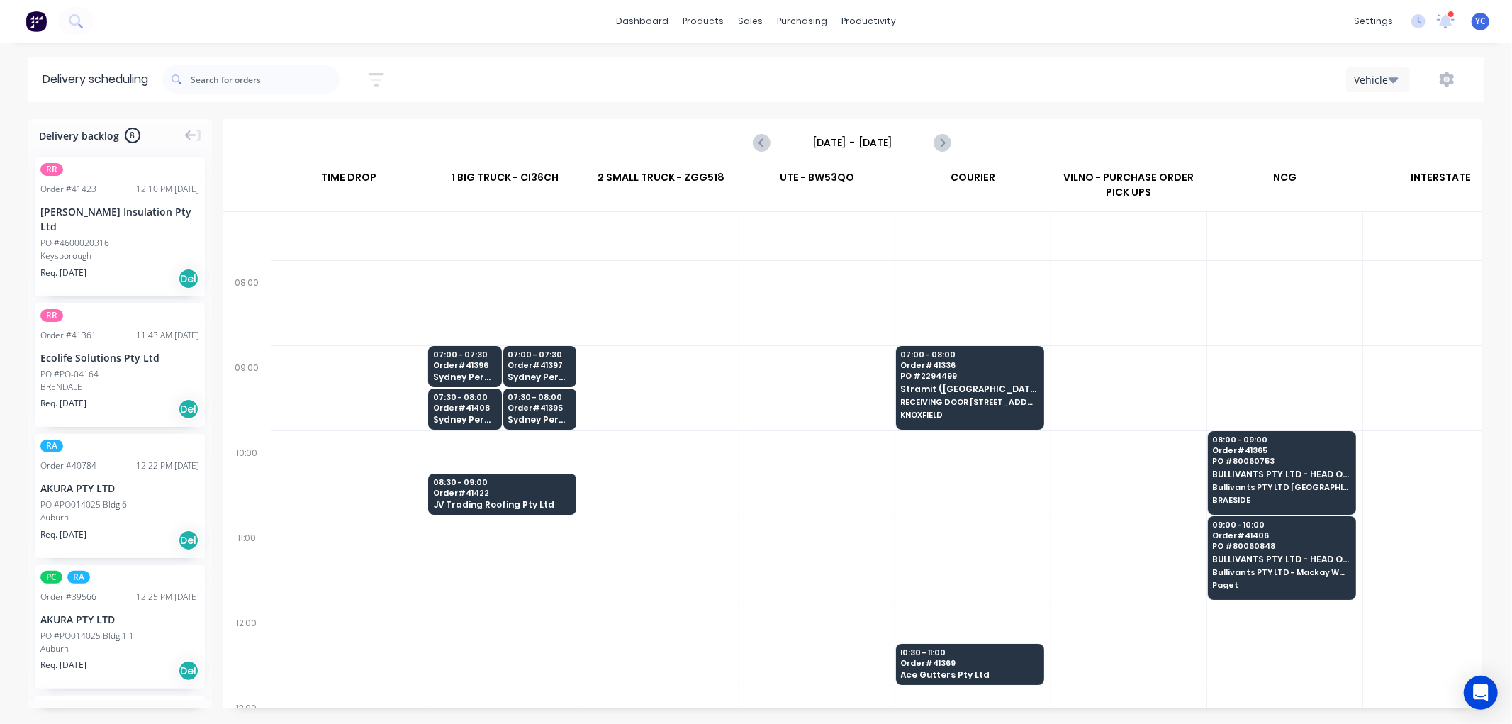
scroll to position [157, 0]
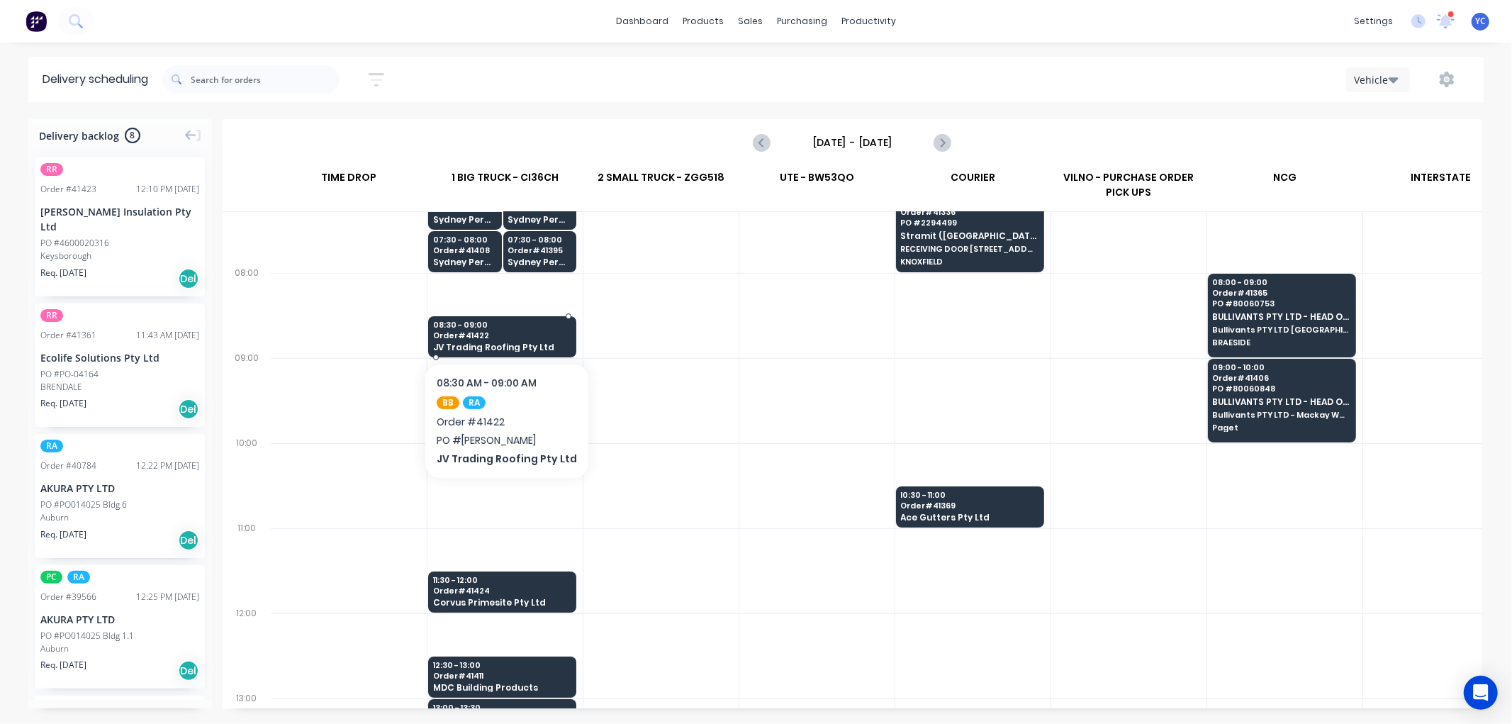
click at [484, 336] on span "Order # 41422" at bounding box center [502, 335] width 138 height 9
click at [484, 336] on body "dashboard products sales purchasing productivity dashboard products Product Cat…" at bounding box center [756, 362] width 1512 height 724
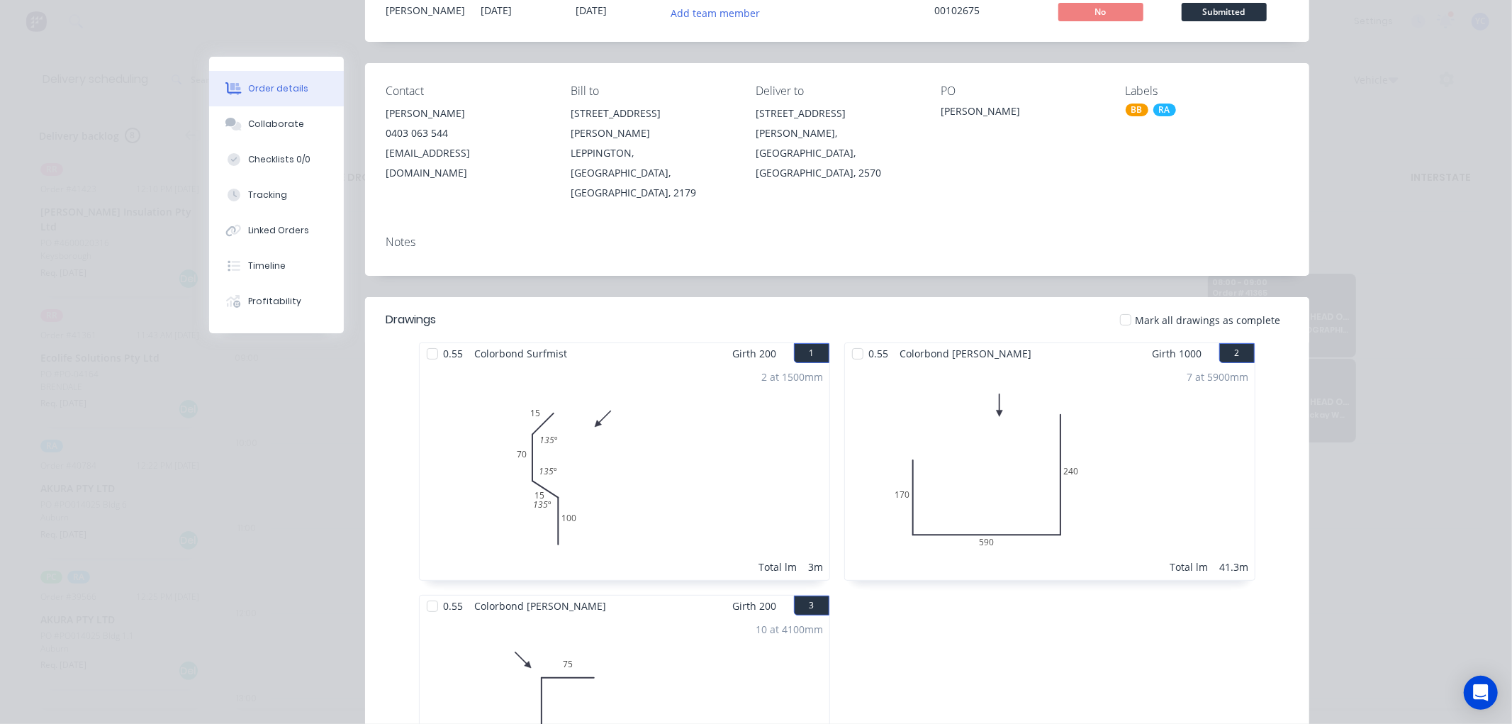
scroll to position [0, 0]
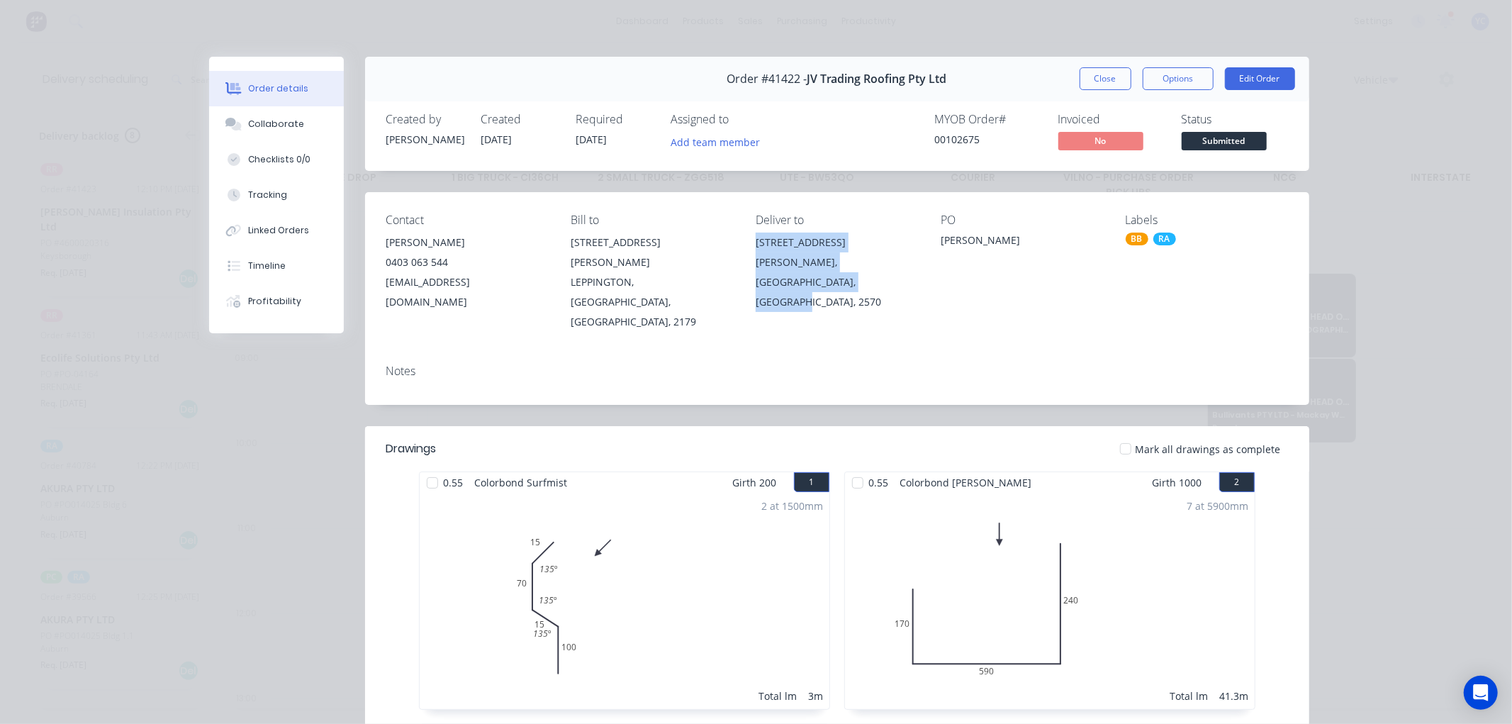
drag, startPoint x: 755, startPoint y: 239, endPoint x: 828, endPoint y: 284, distance: 86.0
click at [828, 284] on div "Contact Joe Virovac 0403 063 544 jvtradingroofing@gmail.com Bill to 261 Dwyer R…" at bounding box center [837, 272] width 944 height 161
copy div "8 Flood st Oran Park, New South Wales, Australia, 2570"
click at [1107, 87] on button "Close" at bounding box center [1106, 78] width 52 height 23
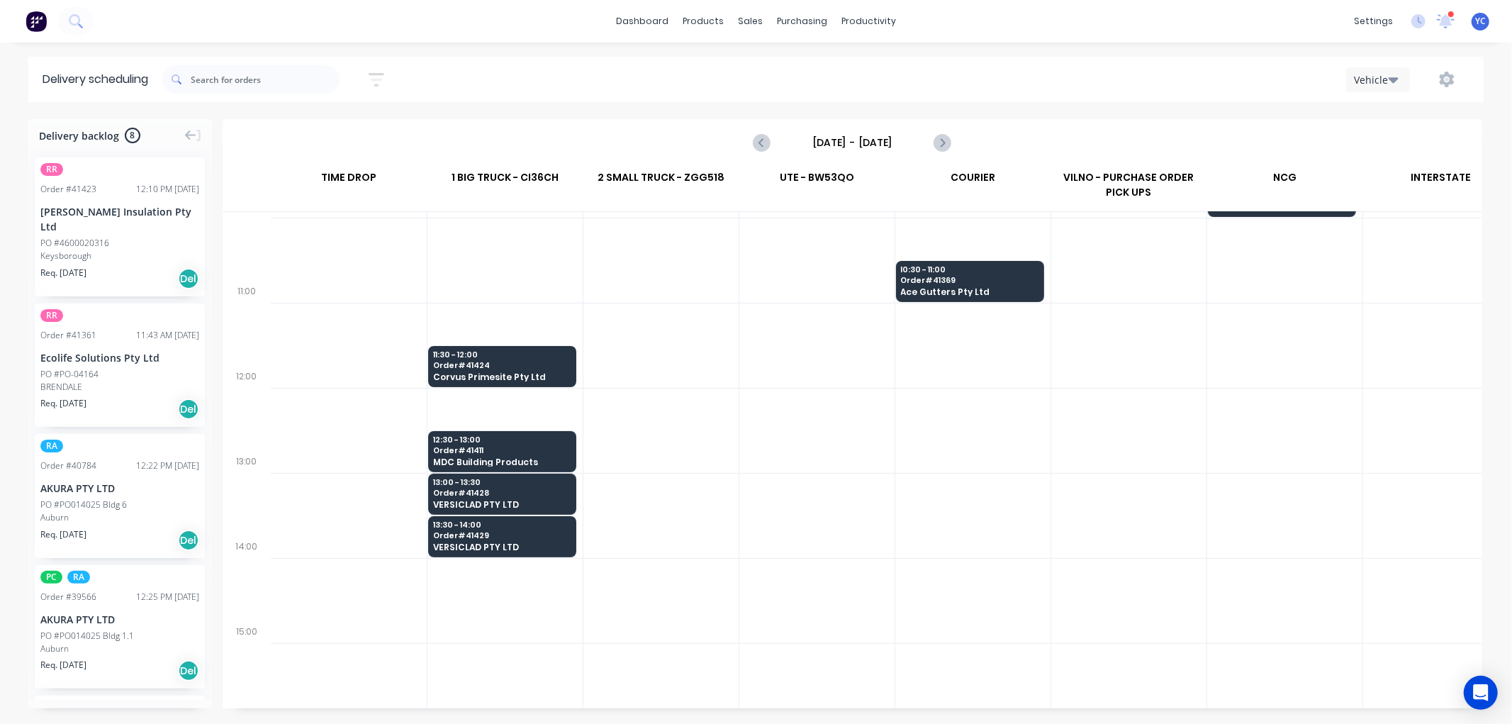
scroll to position [394, 0]
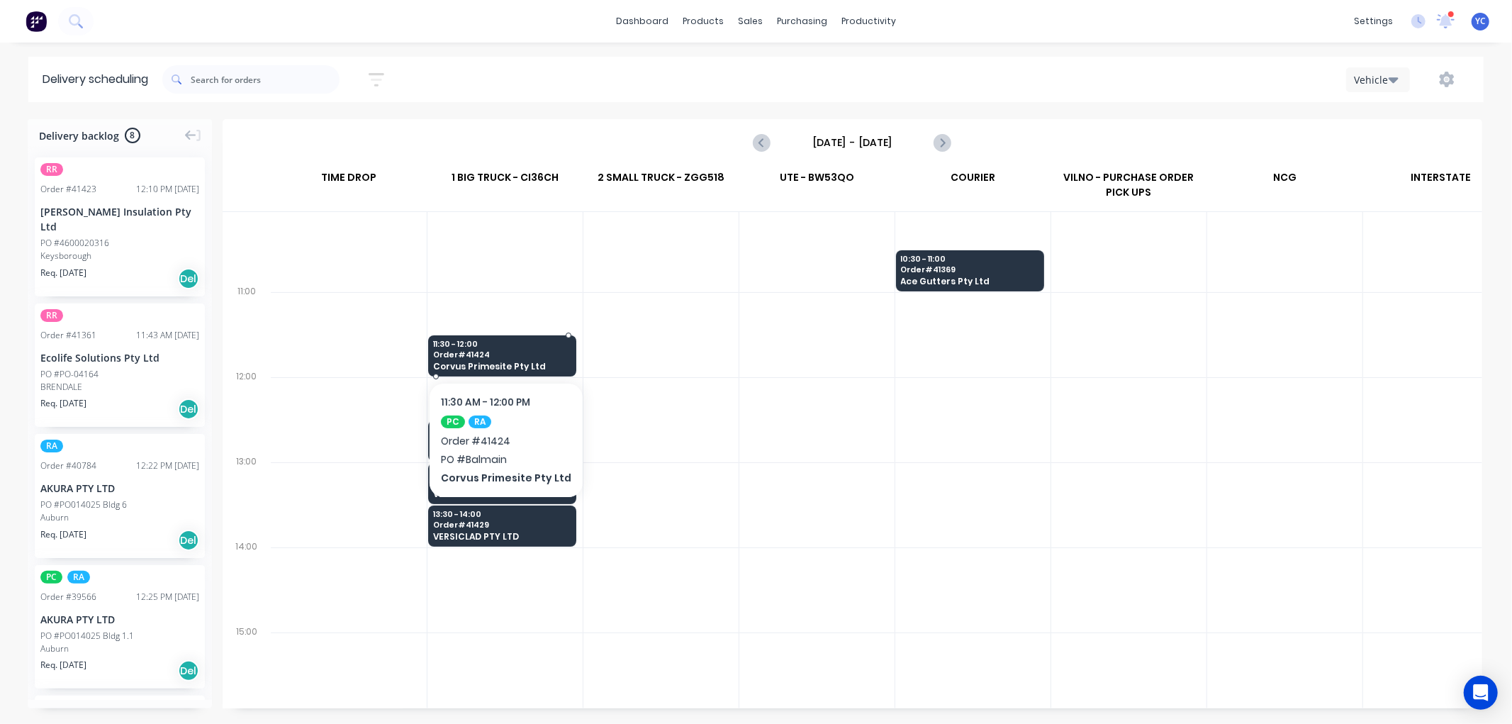
click at [534, 364] on span "Corvus Primesite Pty Ltd" at bounding box center [502, 366] width 138 height 9
click at [534, 364] on body "dashboard products sales purchasing productivity dashboard products Product Cat…" at bounding box center [756, 362] width 1512 height 724
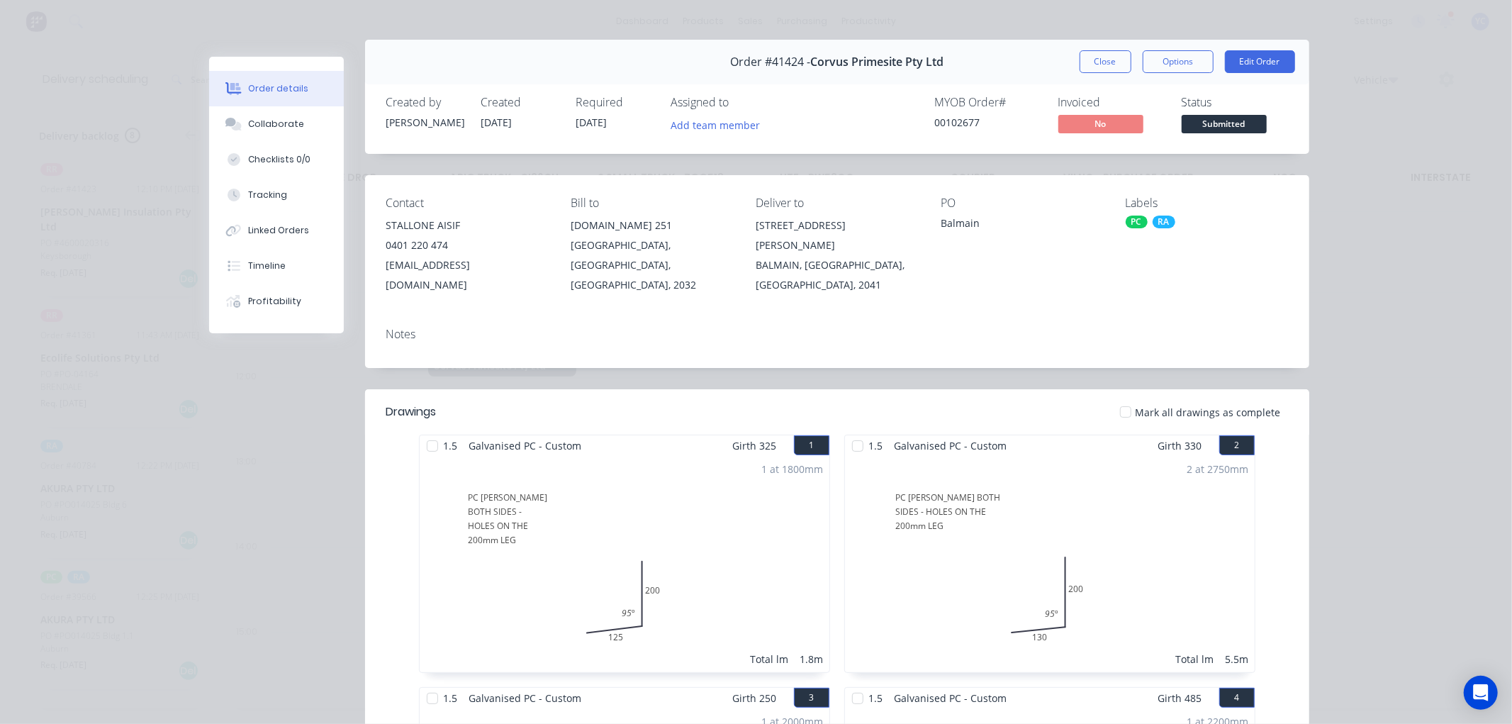
scroll to position [0, 0]
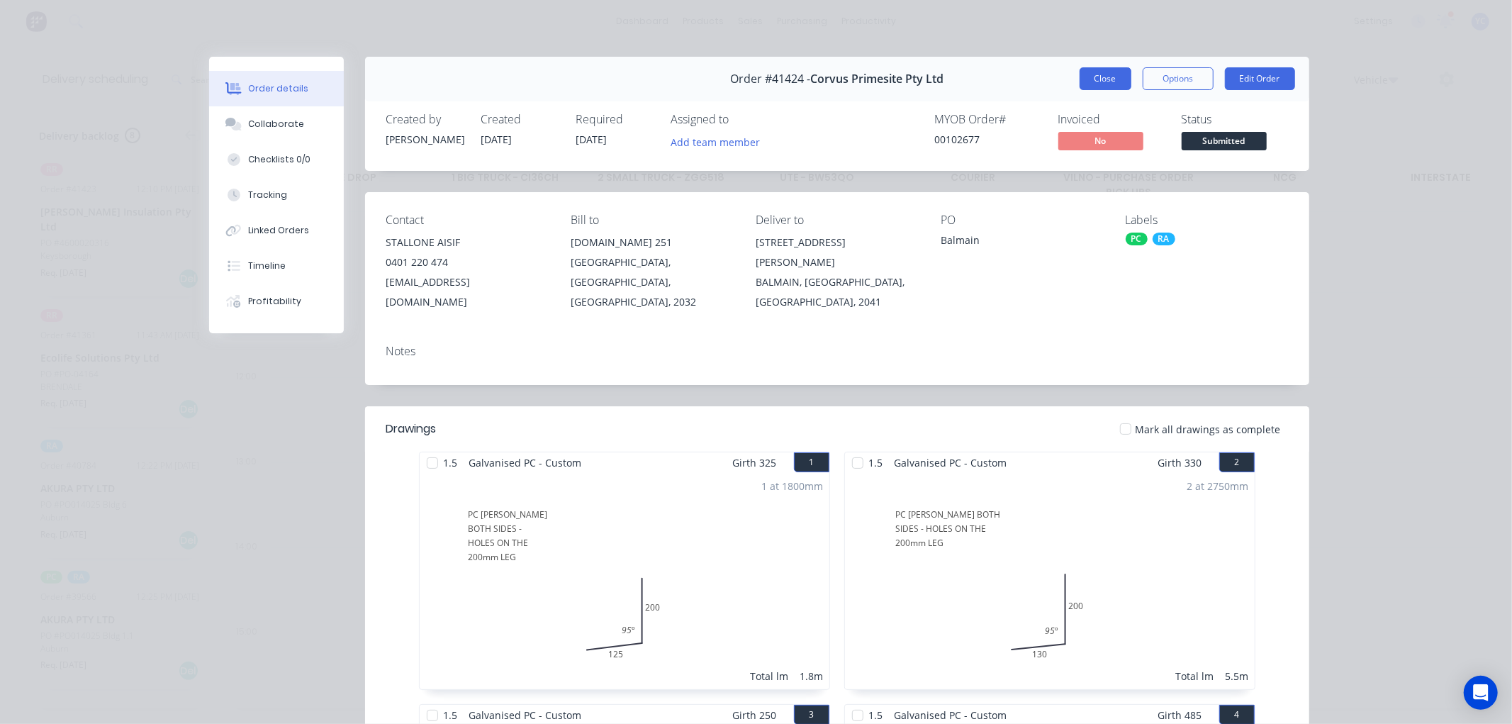
click at [1082, 73] on button "Close" at bounding box center [1106, 78] width 52 height 23
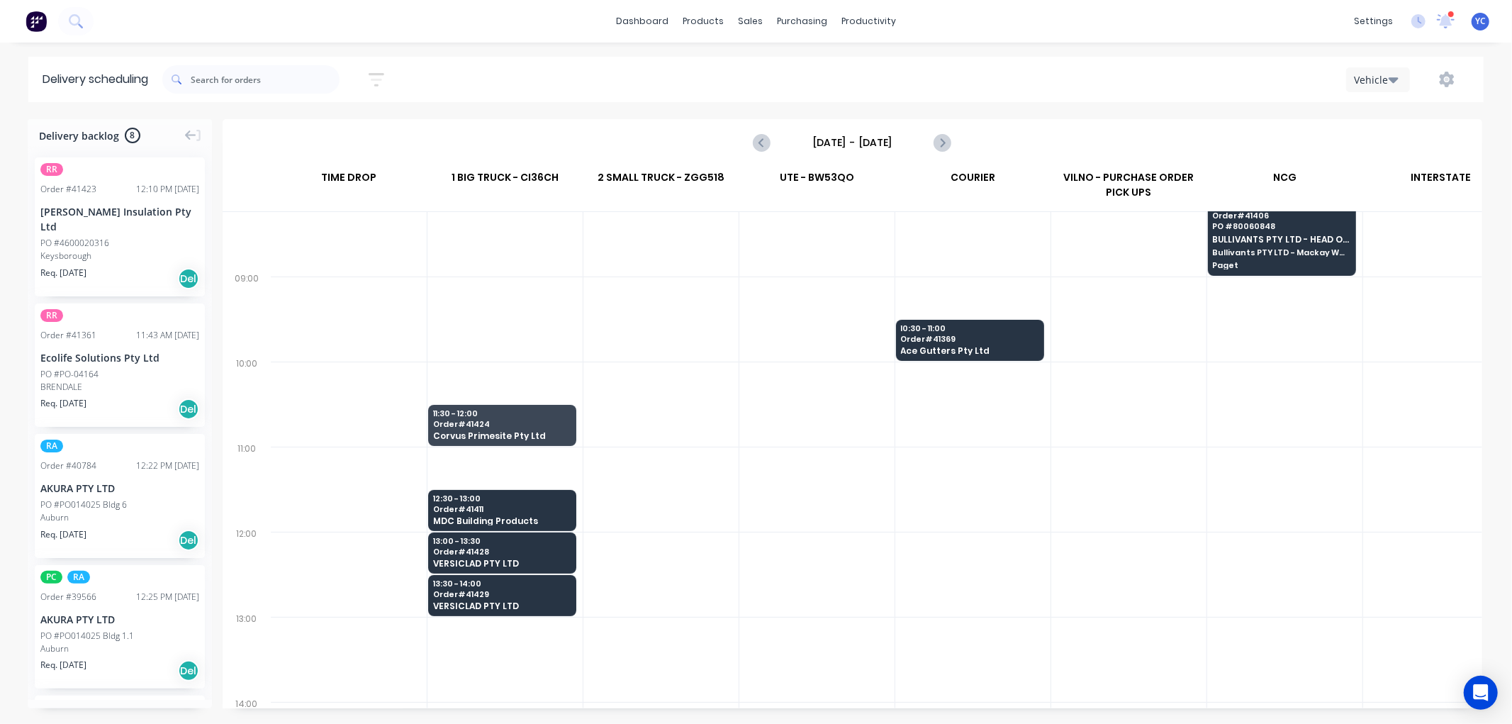
scroll to position [236, 0]
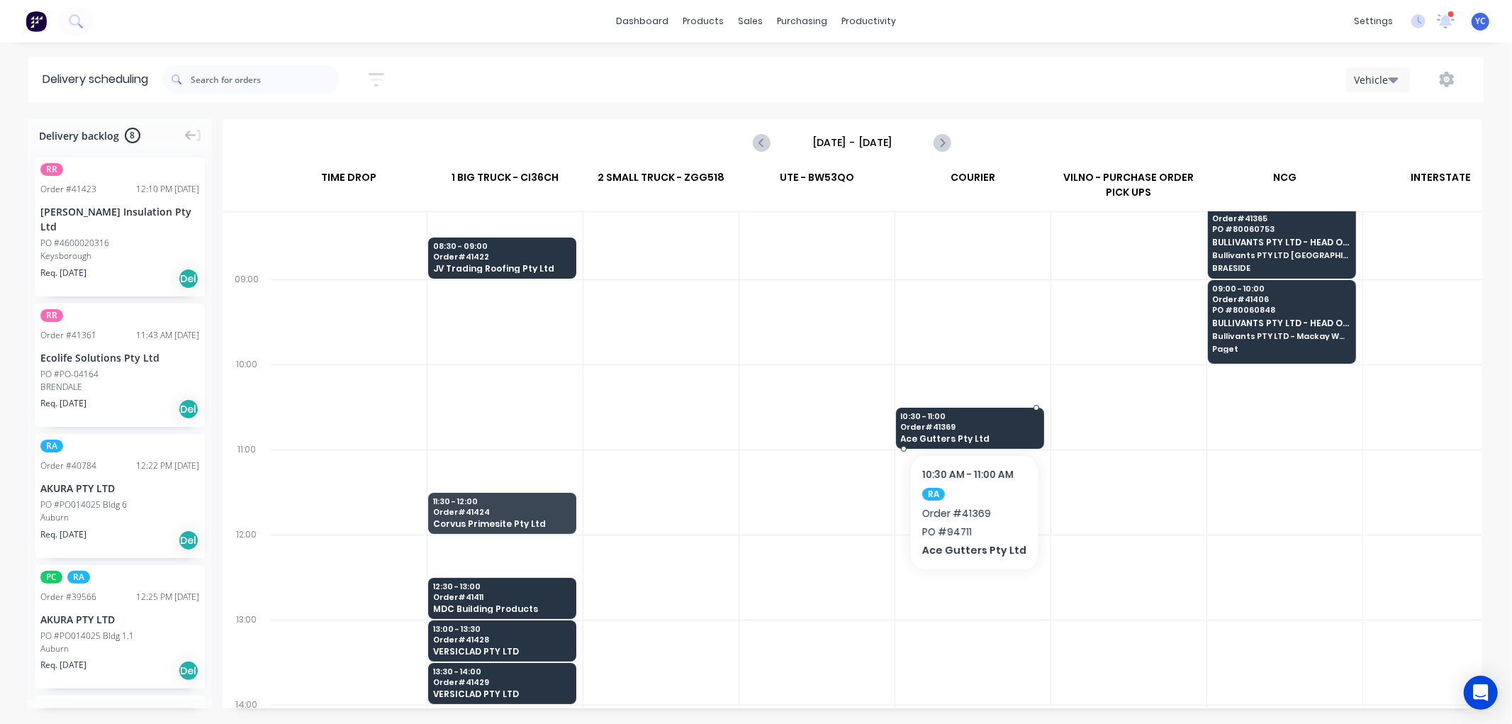
click at [960, 437] on span "Ace Gutters Pty Ltd" at bounding box center [970, 438] width 138 height 9
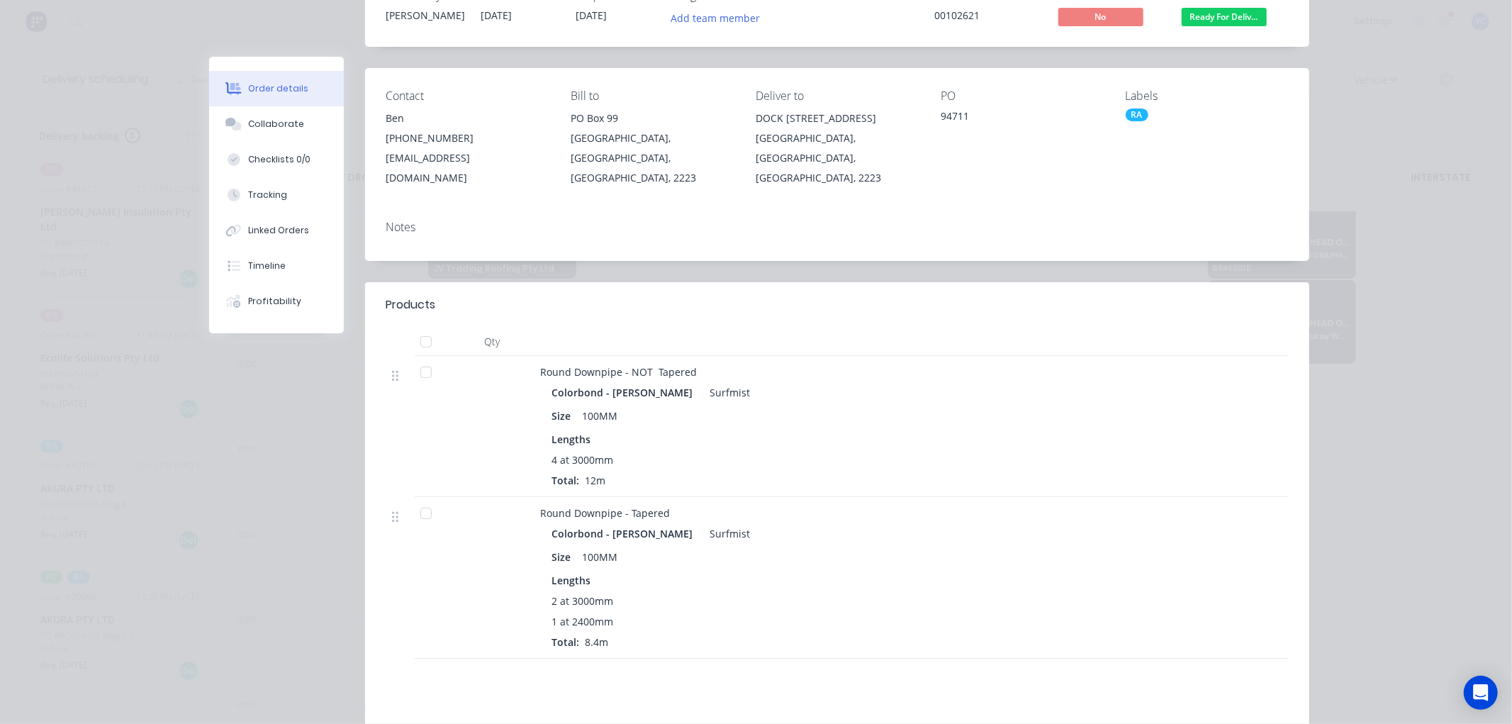
scroll to position [0, 0]
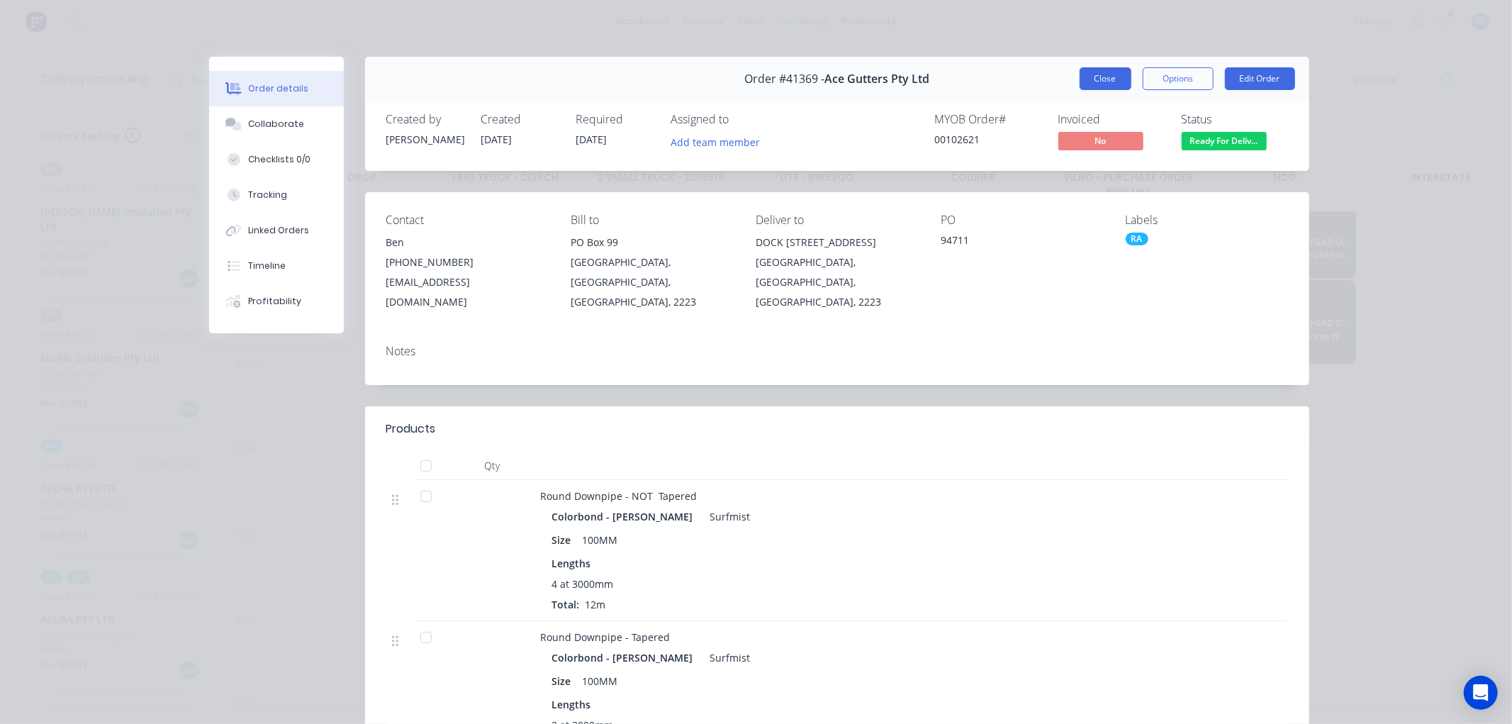
click at [1083, 75] on button "Close" at bounding box center [1106, 78] width 52 height 23
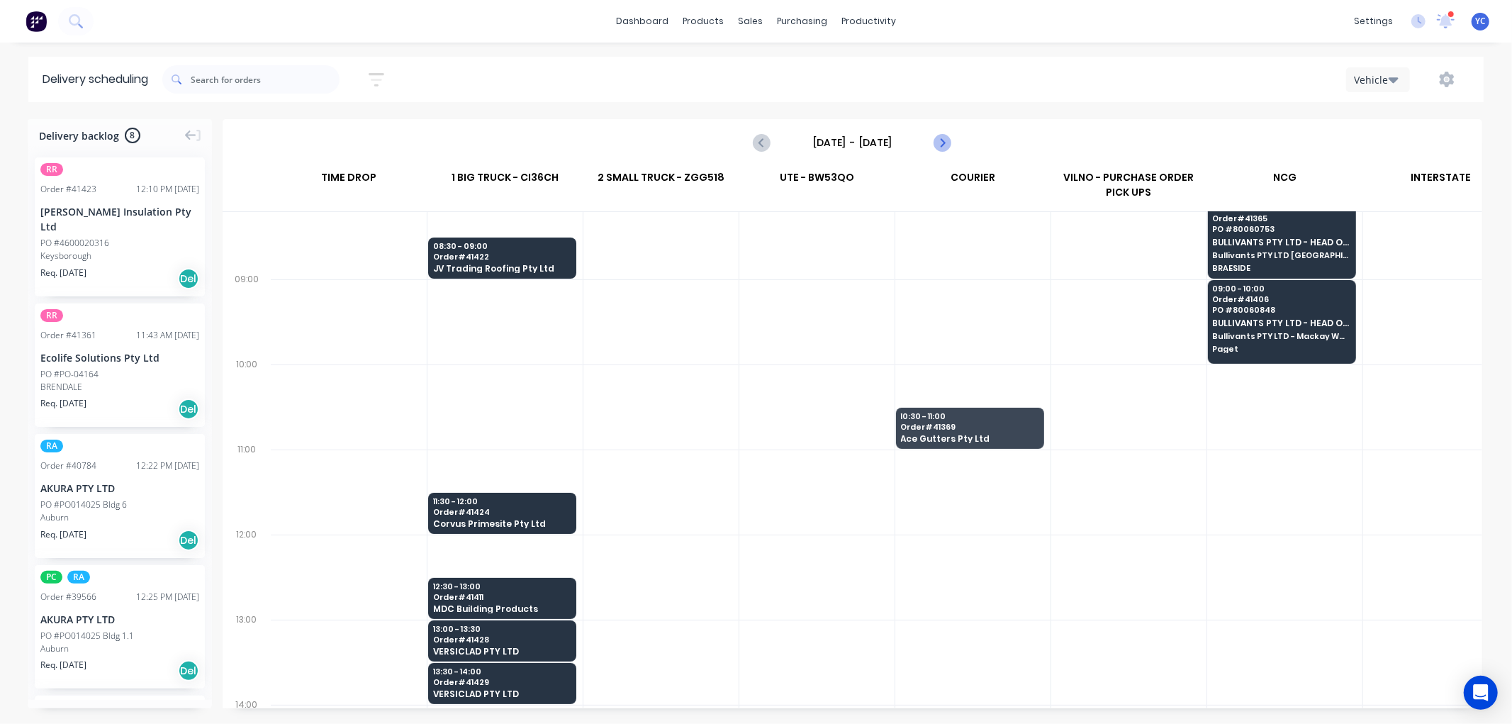
click at [947, 144] on icon "Next page" at bounding box center [942, 142] width 17 height 17
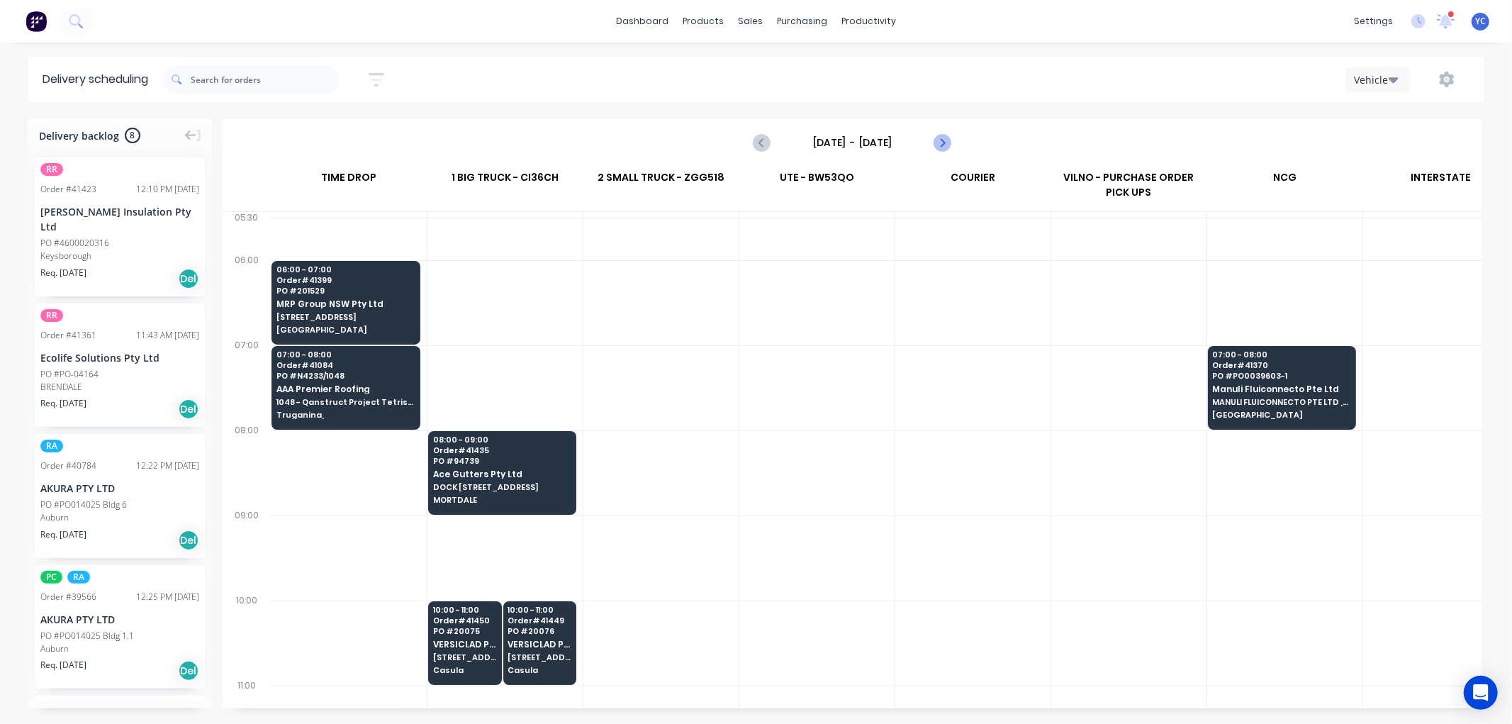
click at [941, 149] on icon "Next page" at bounding box center [942, 142] width 17 height 17
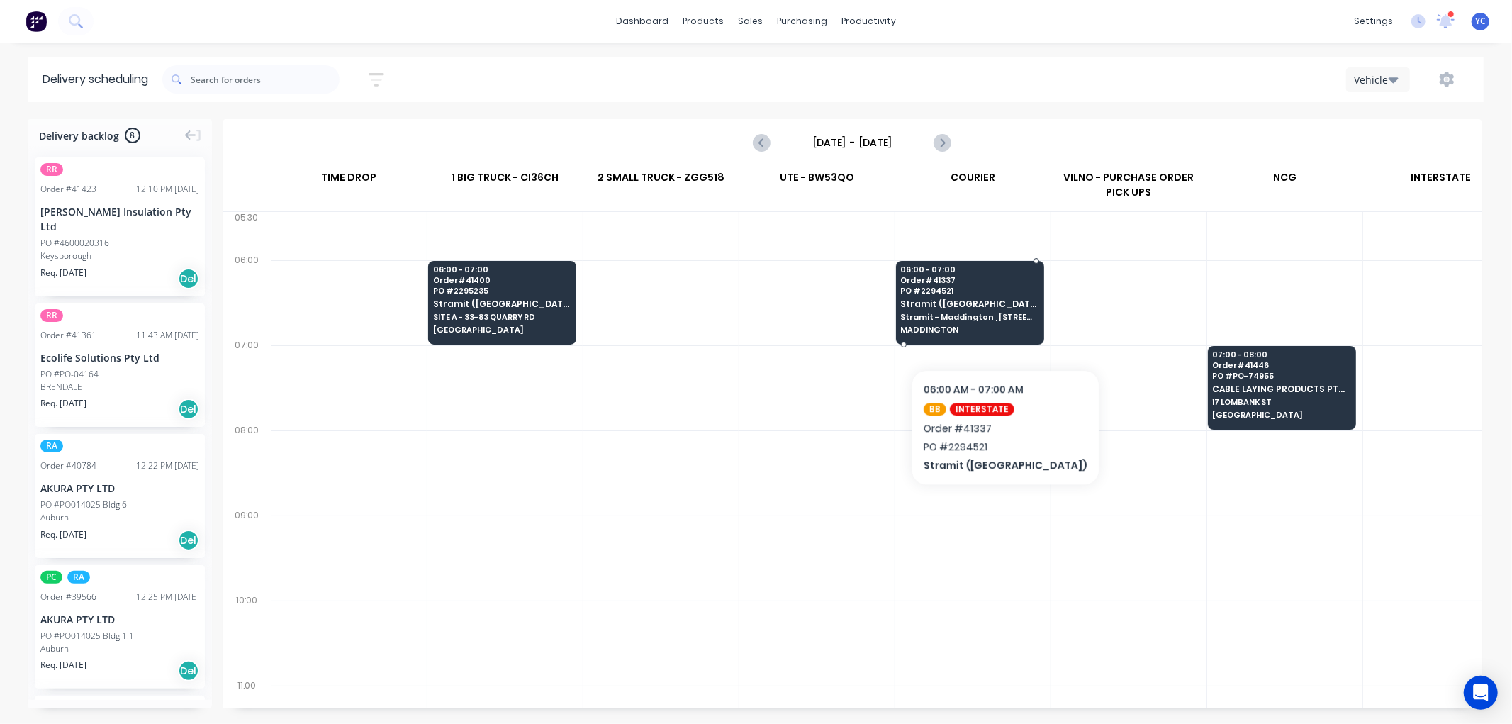
click at [973, 326] on span "MADDINGTON" at bounding box center [970, 329] width 138 height 9
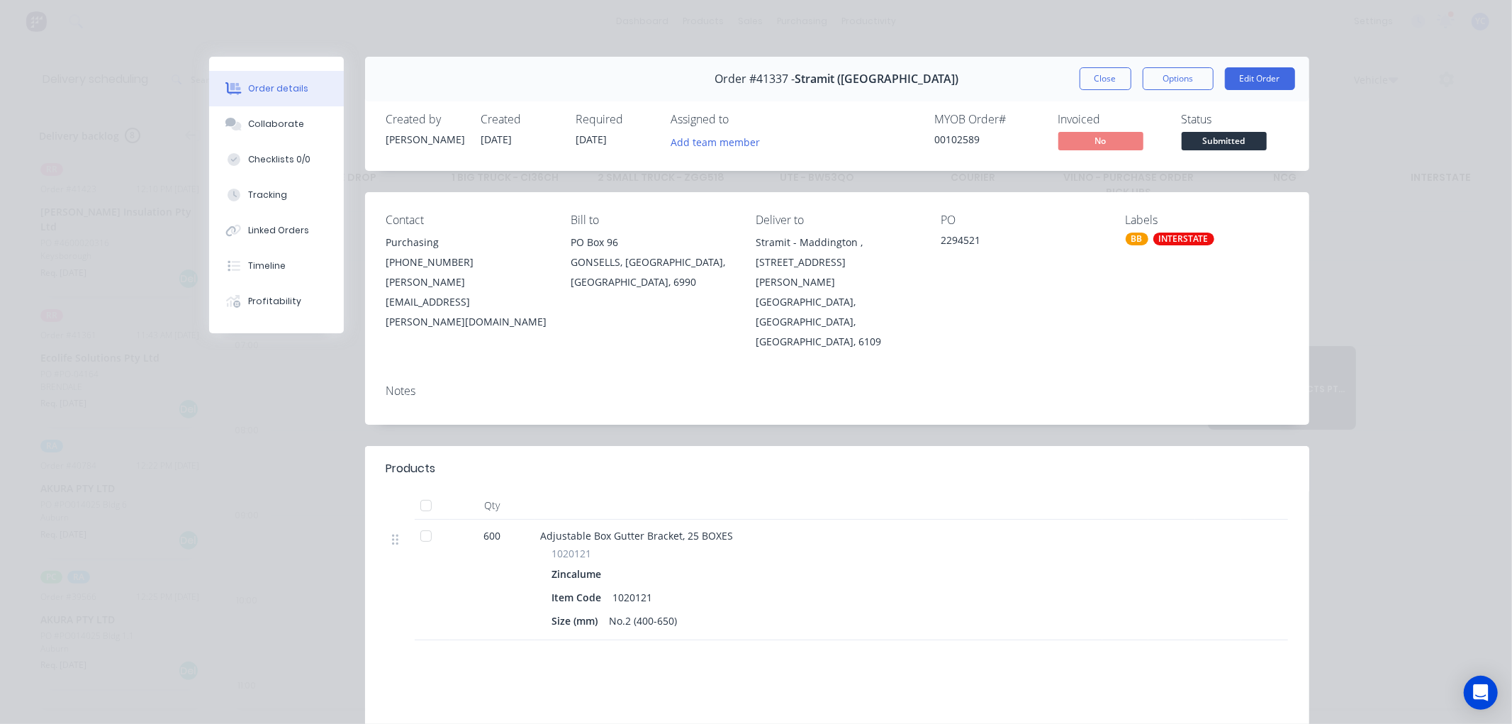
drag, startPoint x: 578, startPoint y: 136, endPoint x: 631, endPoint y: 135, distance: 53.2
click at [631, 135] on div "Required 04/09/25" at bounding box center [615, 133] width 78 height 41
click at [1085, 82] on button "Close" at bounding box center [1106, 78] width 52 height 23
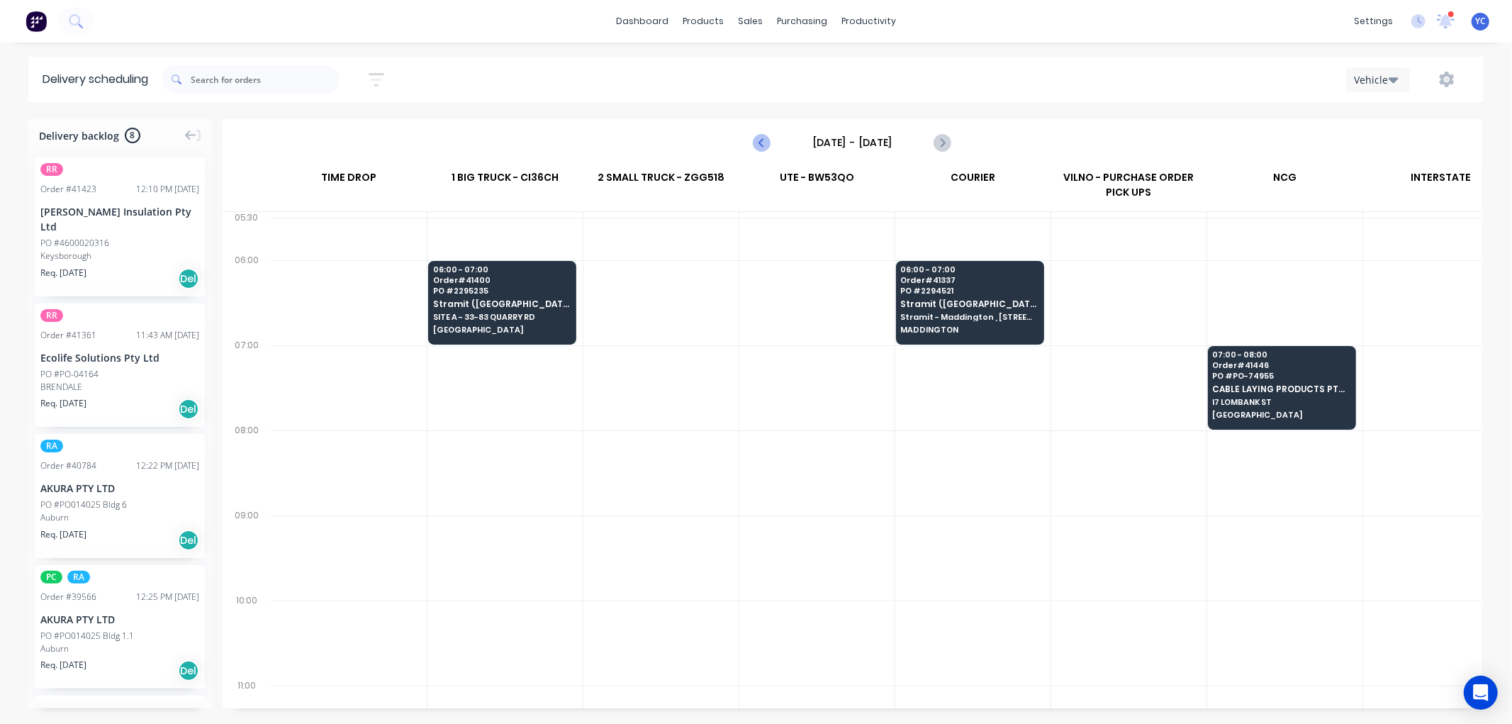
click at [769, 140] on icon "Previous page" at bounding box center [762, 142] width 17 height 17
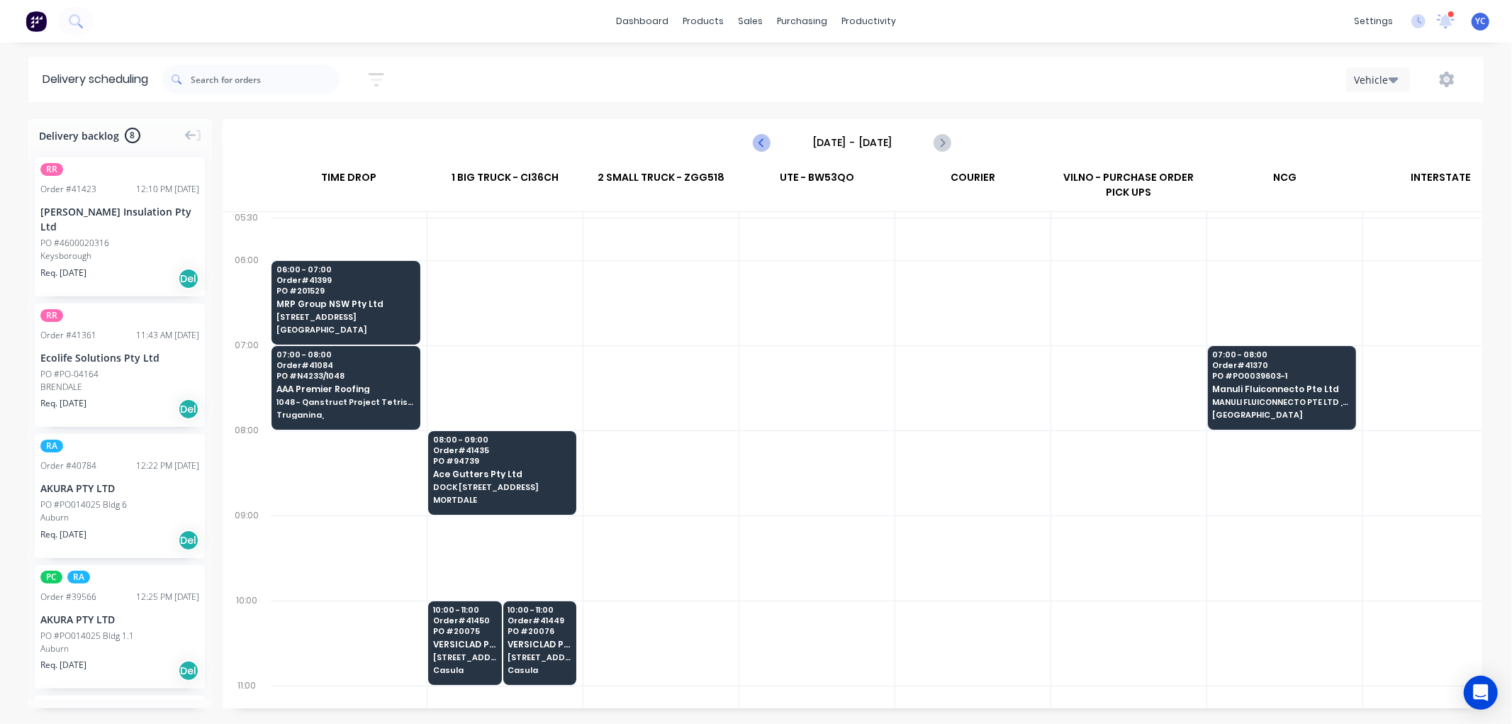
click at [764, 140] on icon "Previous page" at bounding box center [762, 142] width 17 height 17
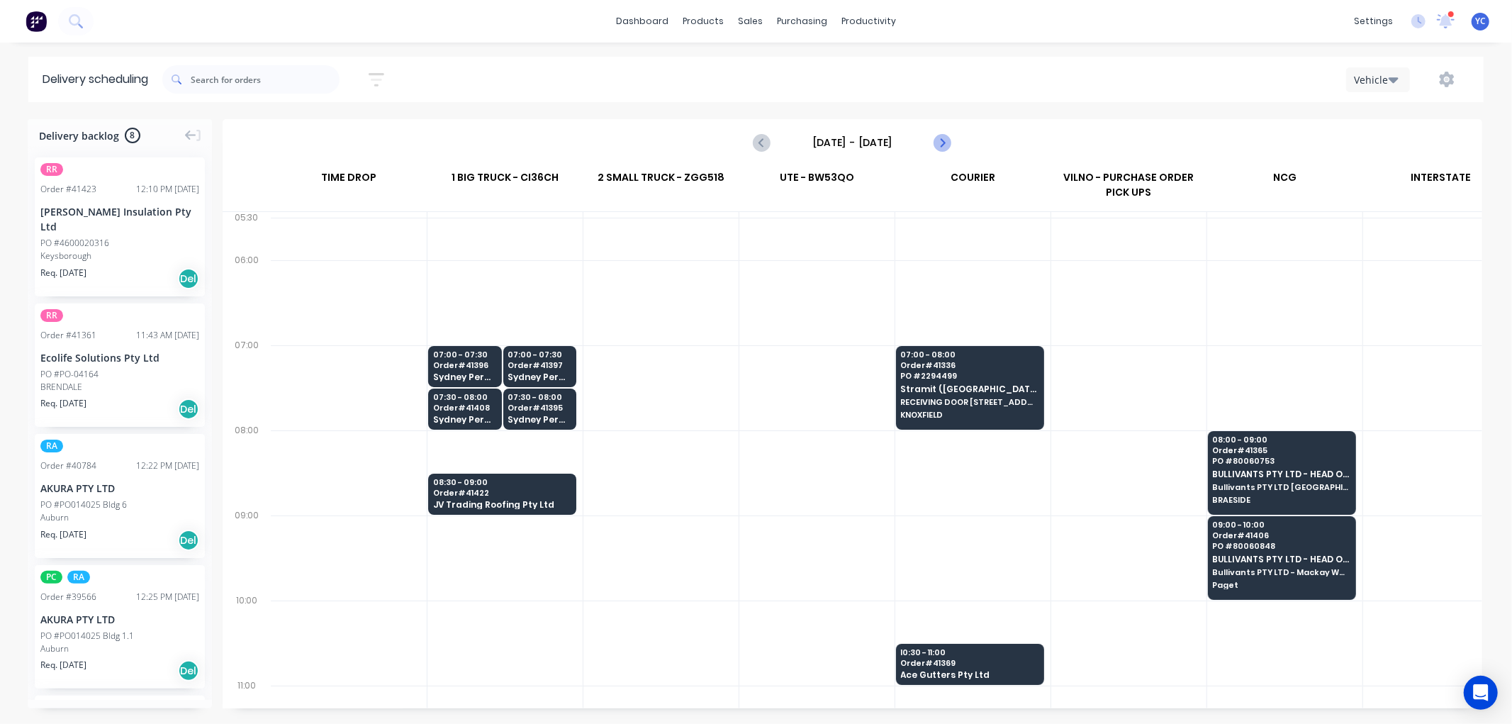
click at [942, 144] on icon "Next page" at bounding box center [942, 142] width 6 height 11
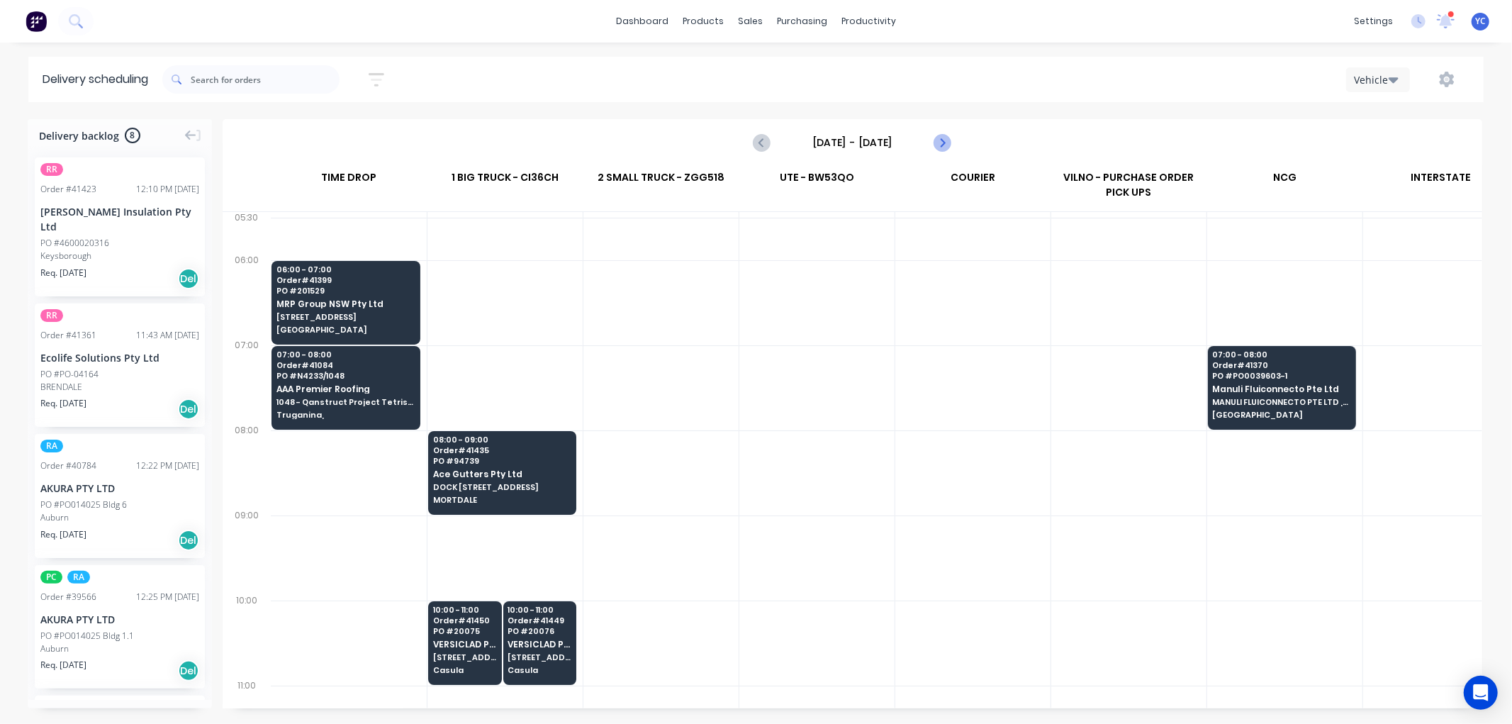
click at [944, 135] on icon "Next page" at bounding box center [942, 142] width 17 height 17
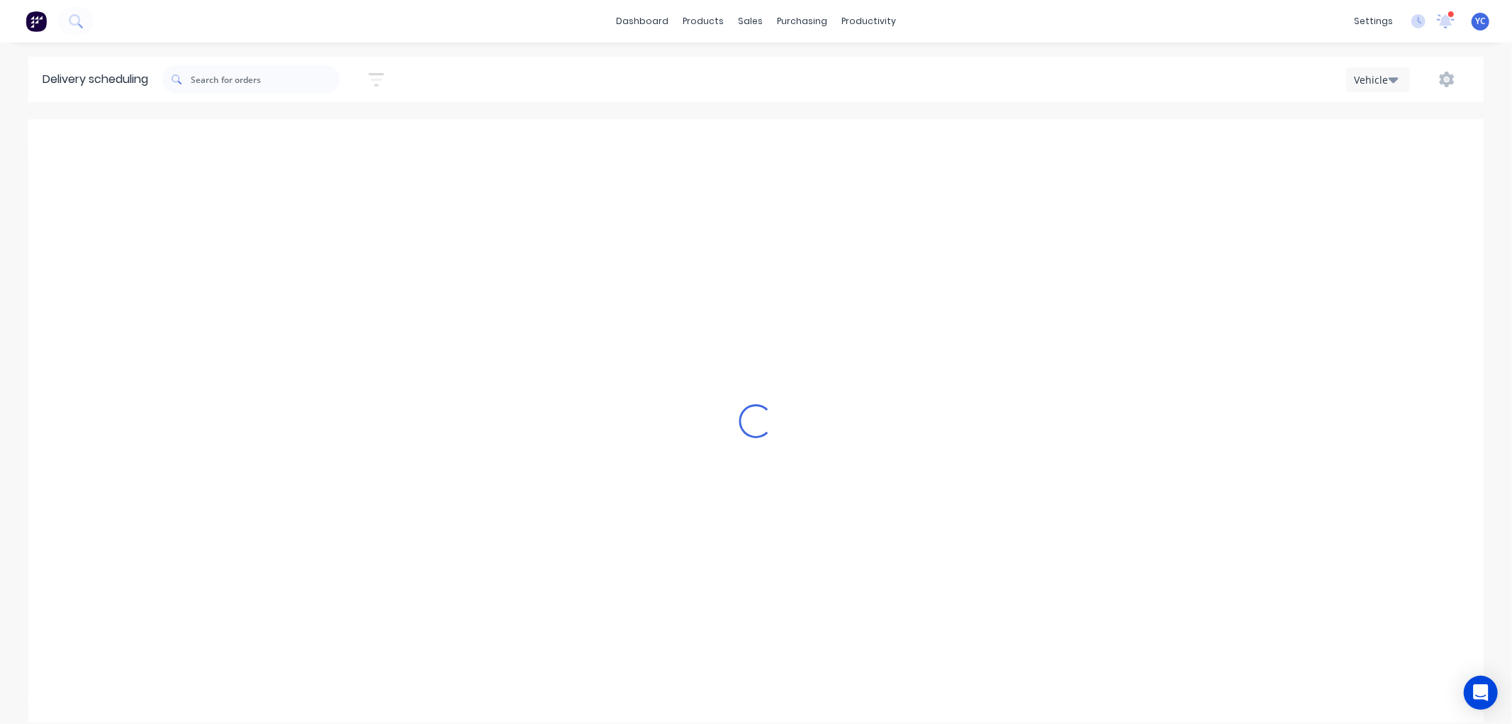
type input "Thursday - 04/09/25"
